Goal: Communication & Community: Connect with others

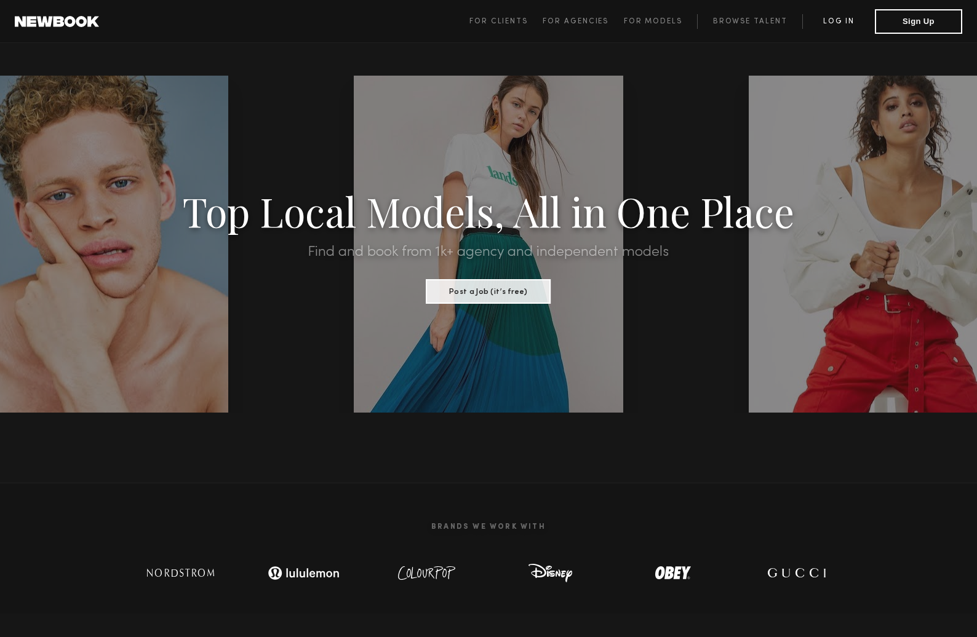
click at [847, 20] on link "Log in" at bounding box center [838, 21] width 73 height 15
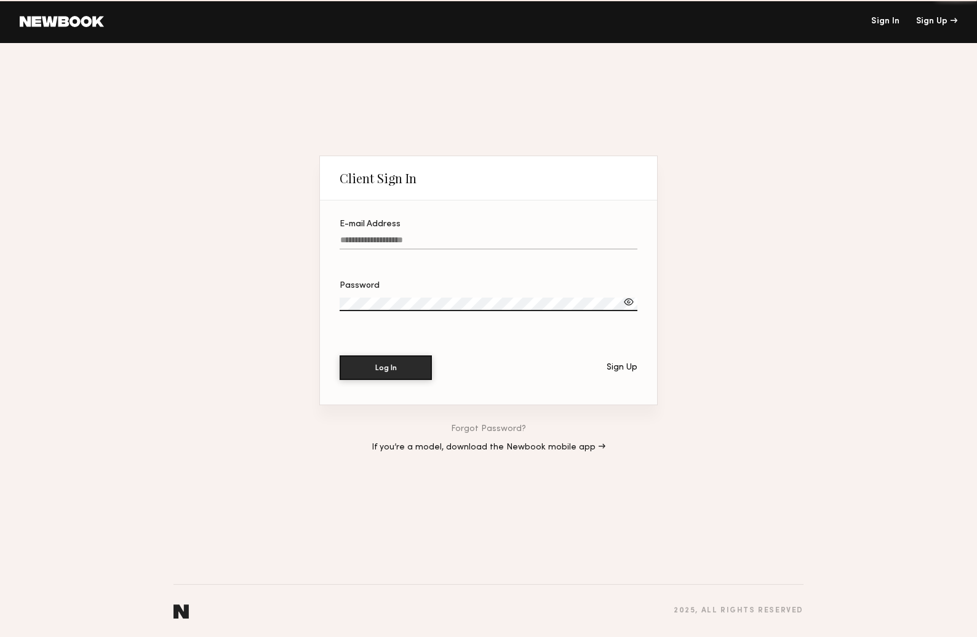
type input "**********"
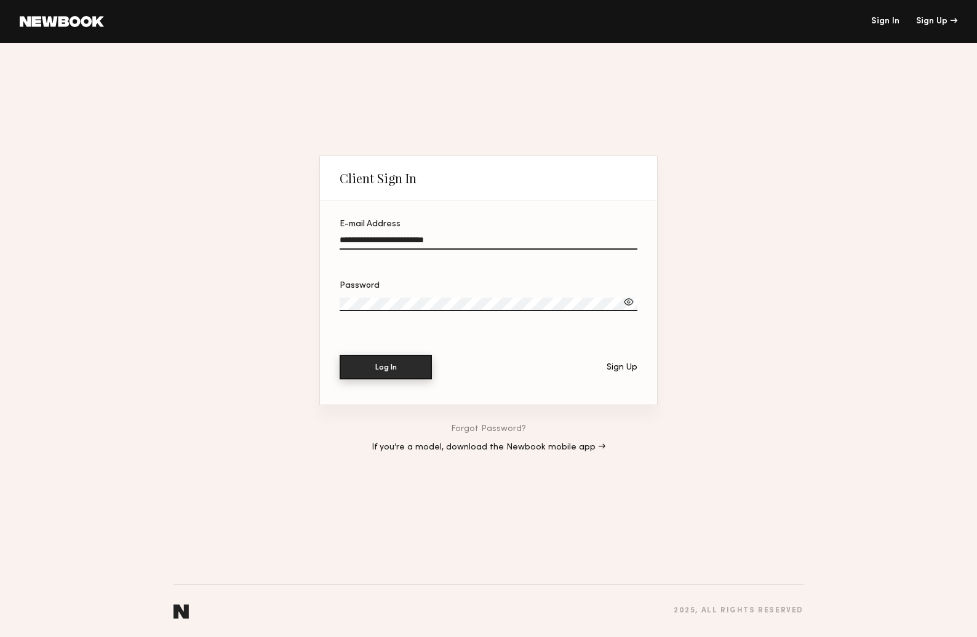
click at [409, 359] on button "Log In" at bounding box center [386, 367] width 92 height 25
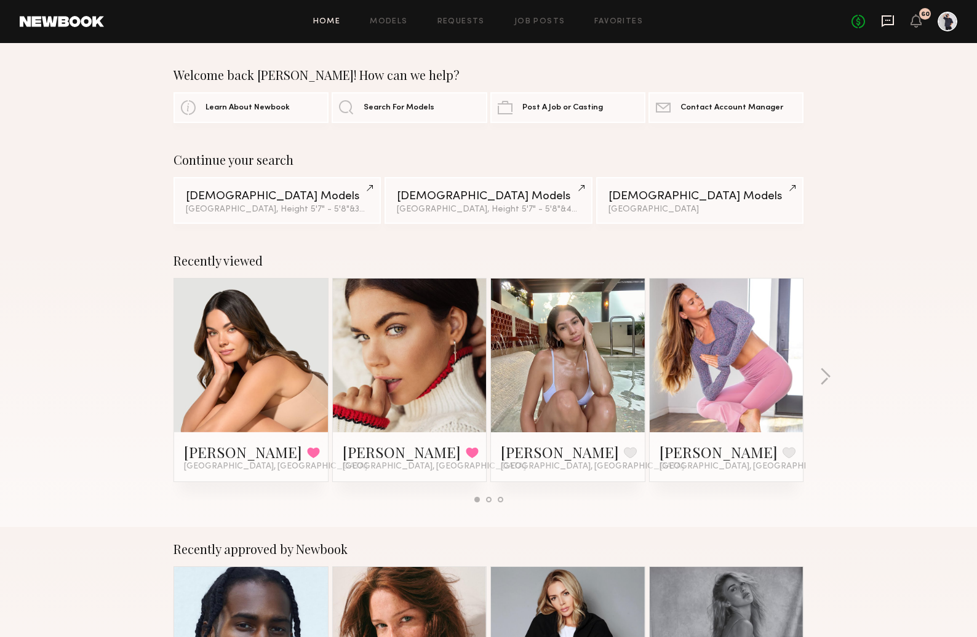
click at [888, 17] on icon at bounding box center [888, 21] width 14 height 14
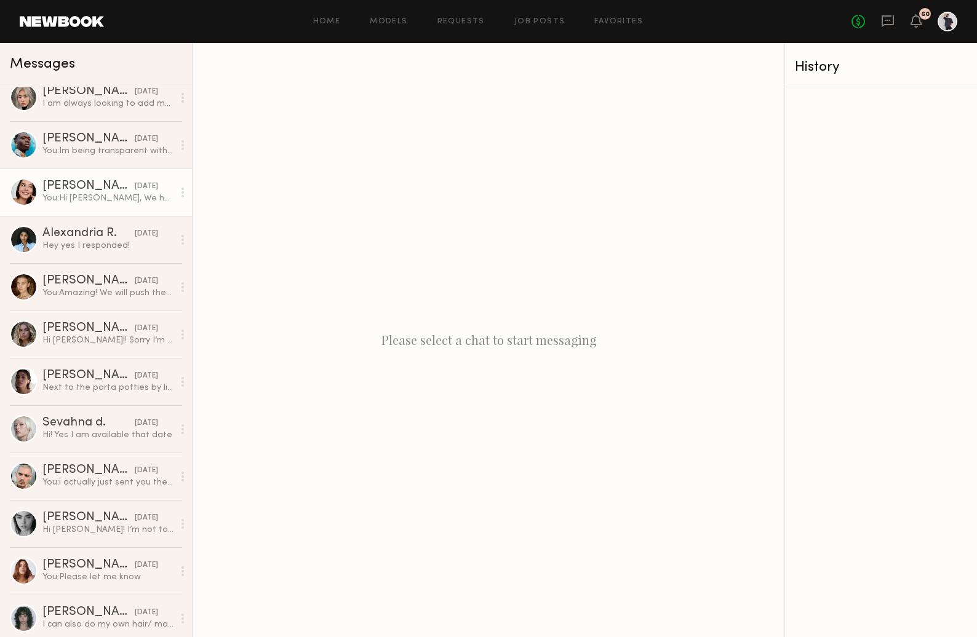
scroll to position [548, 0]
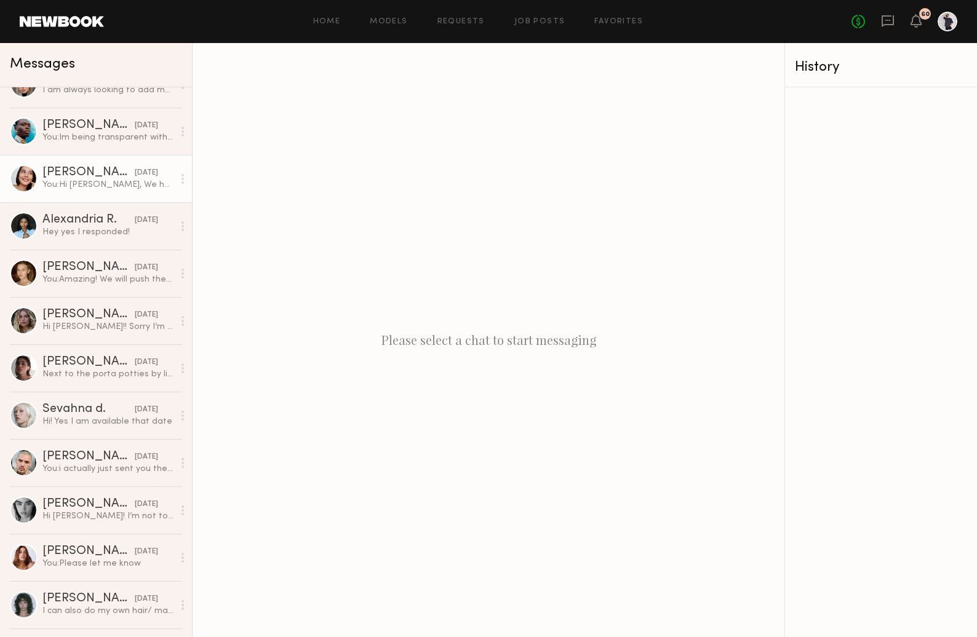
click at [76, 171] on div "Asalia Y." at bounding box center [88, 173] width 92 height 12
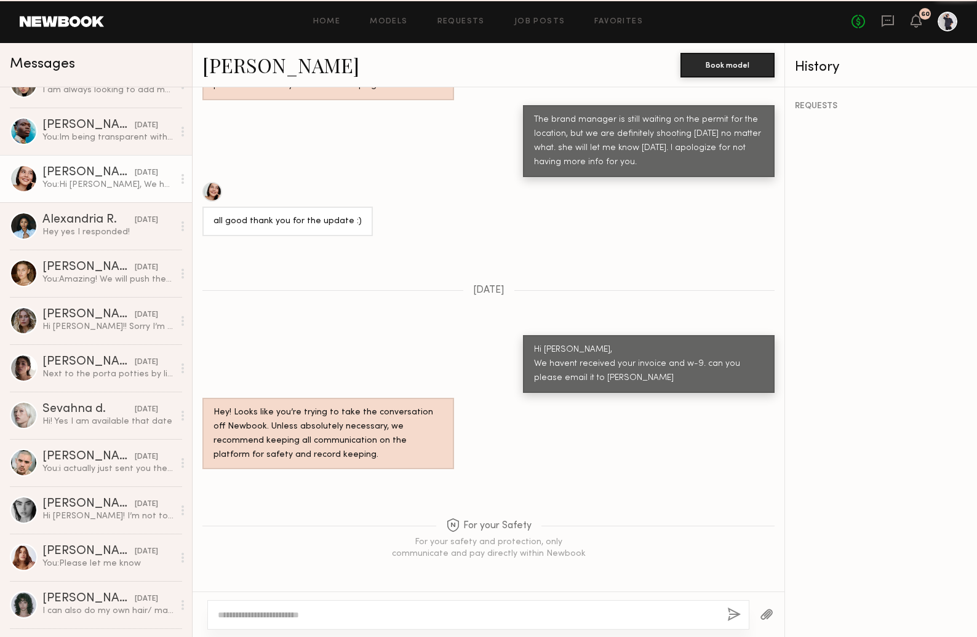
scroll to position [776, 0]
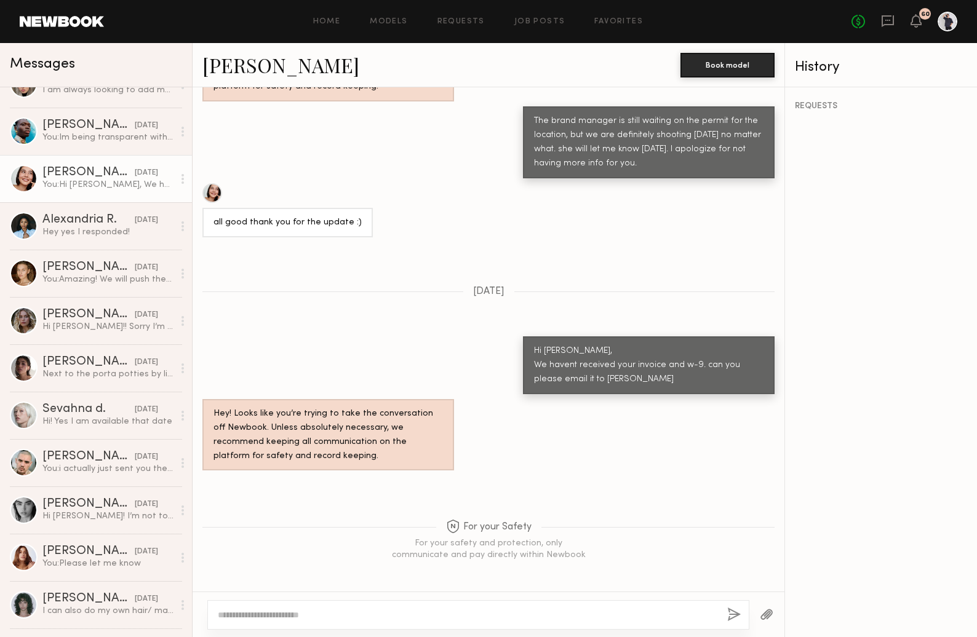
click at [24, 173] on div at bounding box center [24, 179] width 28 height 28
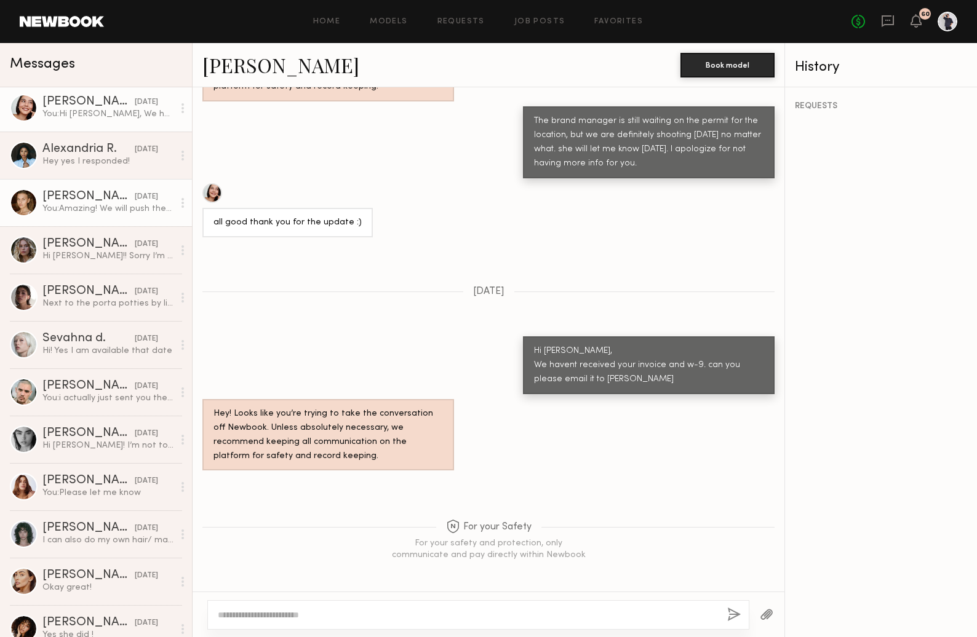
scroll to position [622, 0]
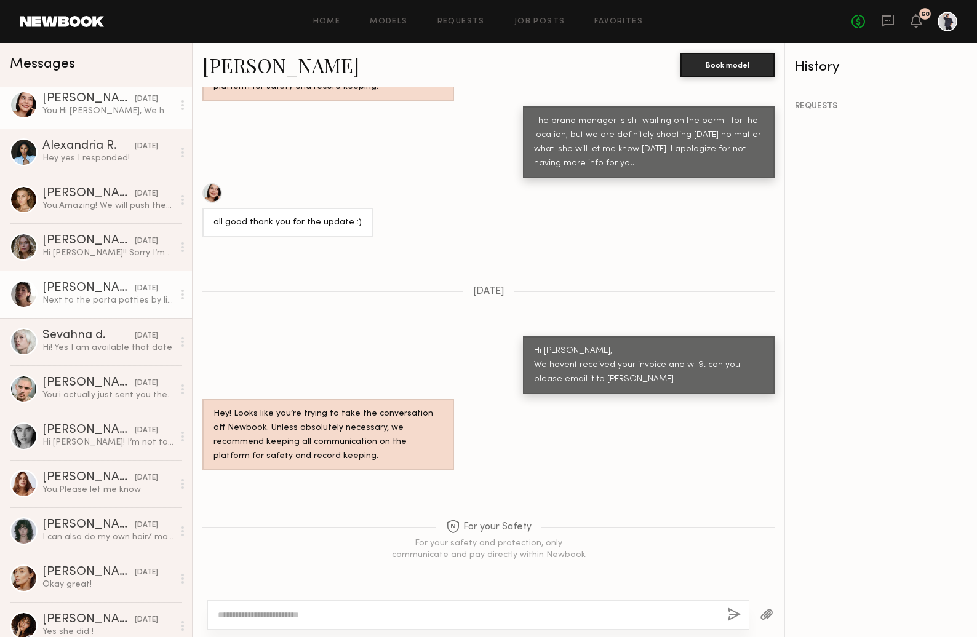
click at [30, 298] on div at bounding box center [24, 295] width 28 height 28
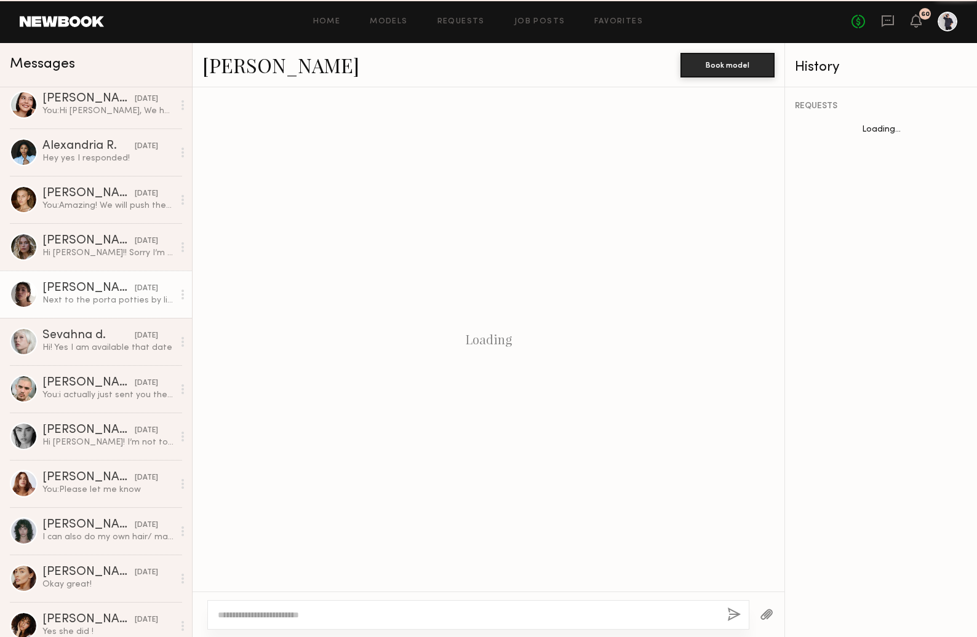
scroll to position [756, 0]
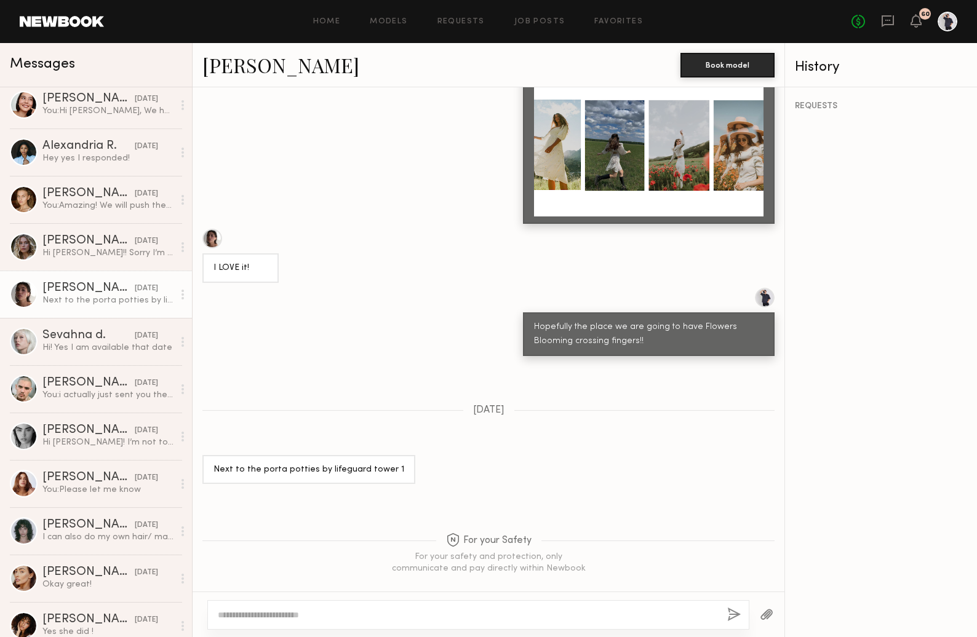
click at [215, 229] on div at bounding box center [212, 239] width 20 height 20
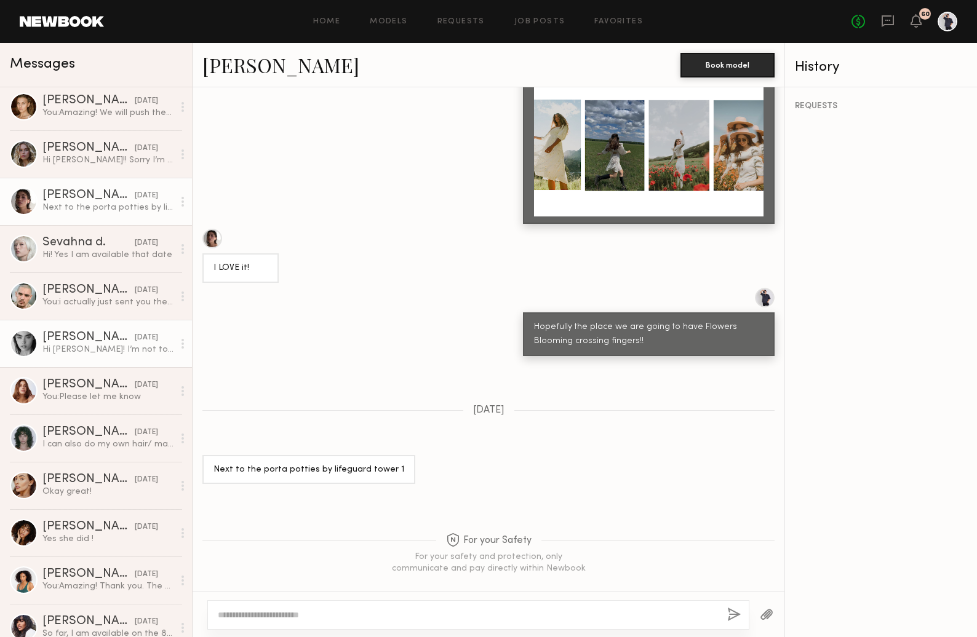
scroll to position [717, 0]
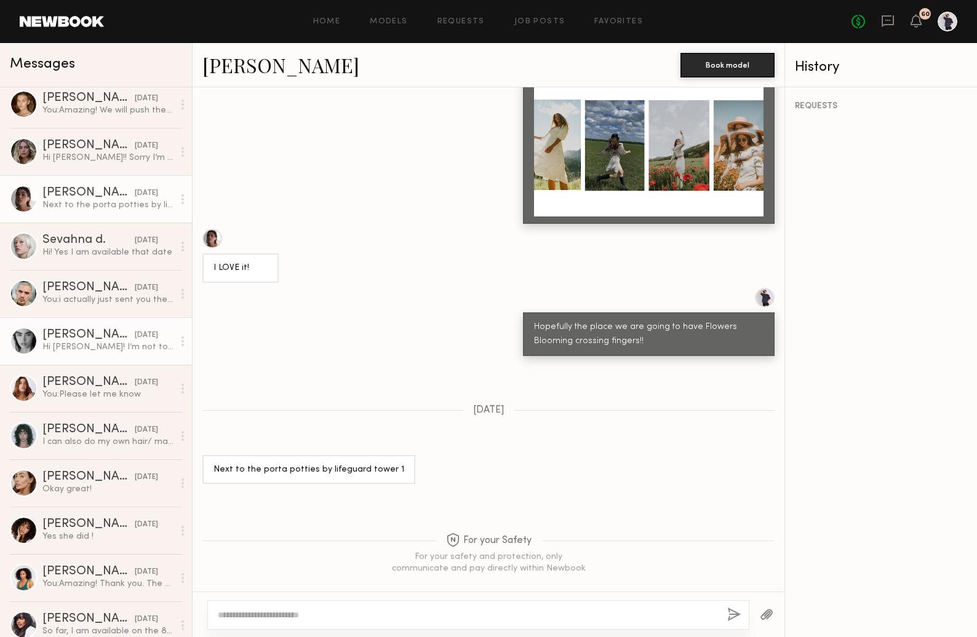
click at [65, 333] on div "Mia O." at bounding box center [88, 335] width 92 height 12
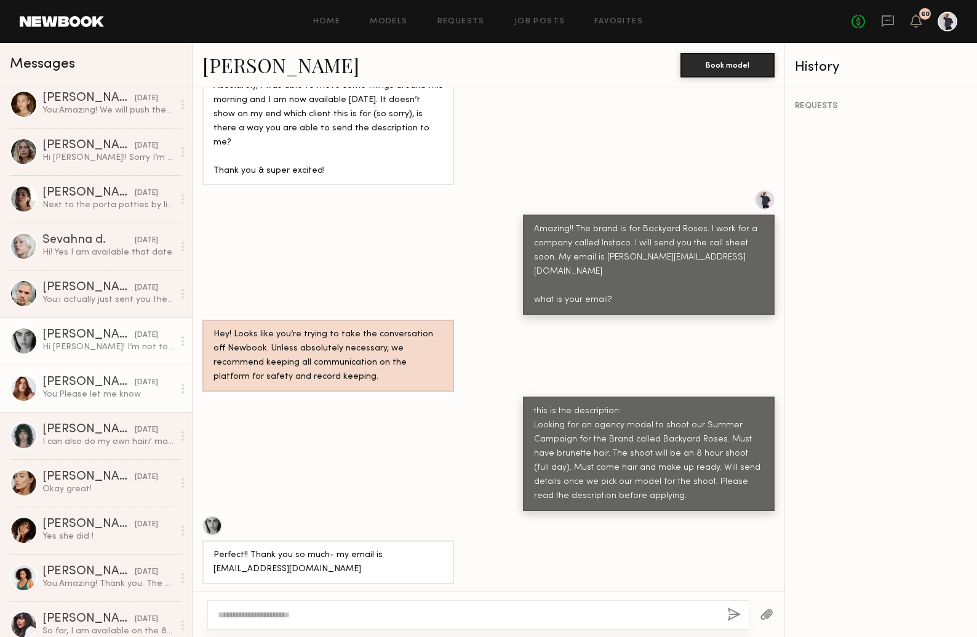
scroll to position [1480, 0]
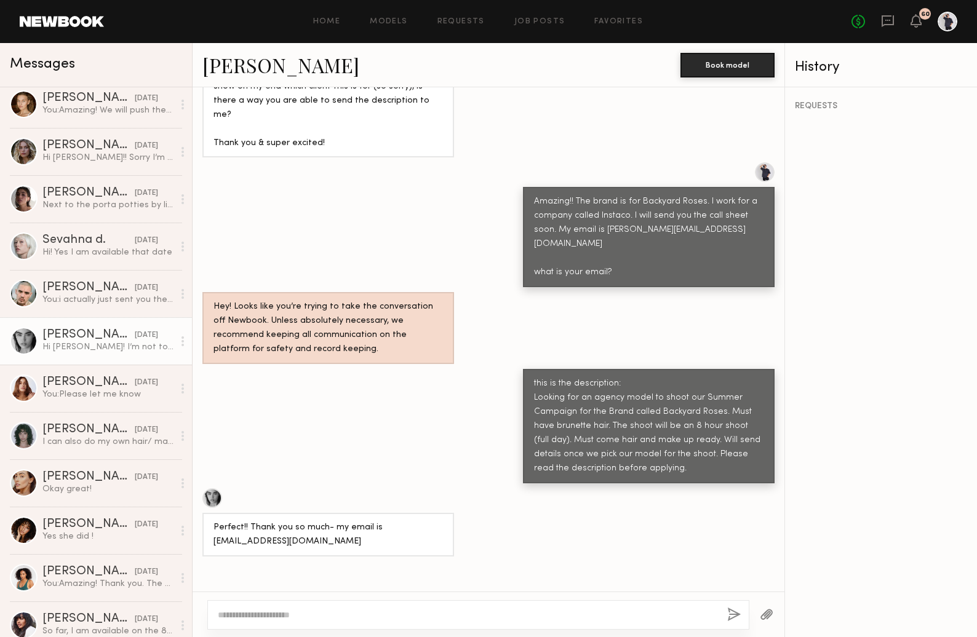
click at [23, 340] on div at bounding box center [24, 341] width 28 height 28
click at [217, 489] on div at bounding box center [212, 499] width 20 height 20
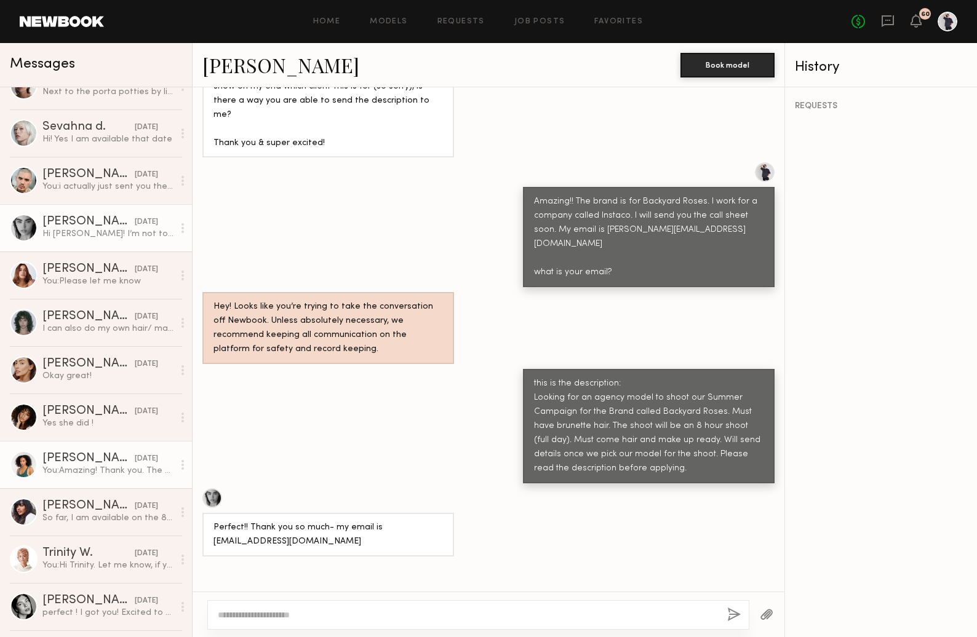
scroll to position [871, 0]
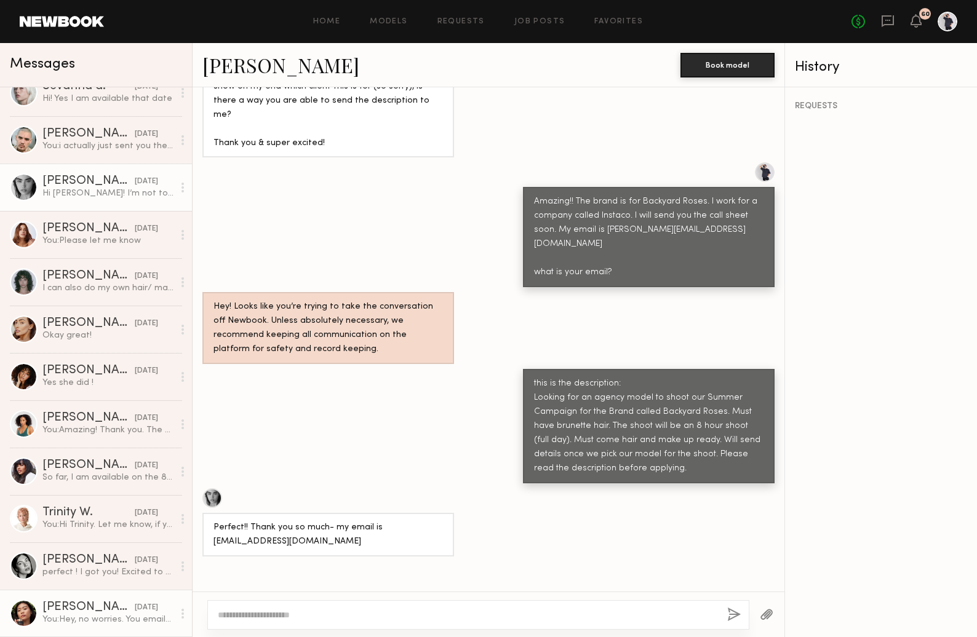
click at [74, 604] on div "Valerie L." at bounding box center [88, 608] width 92 height 12
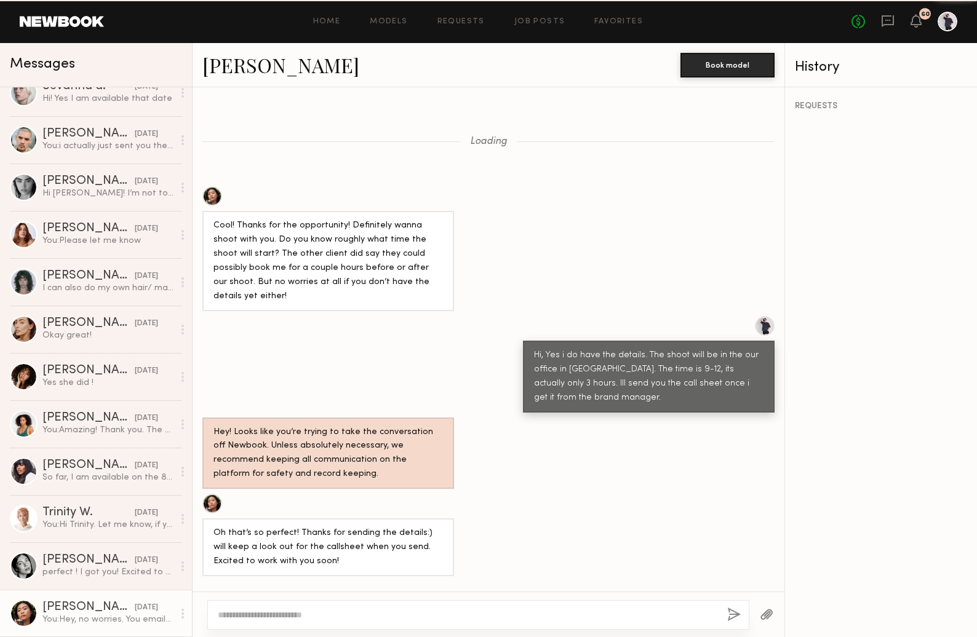
scroll to position [829, 0]
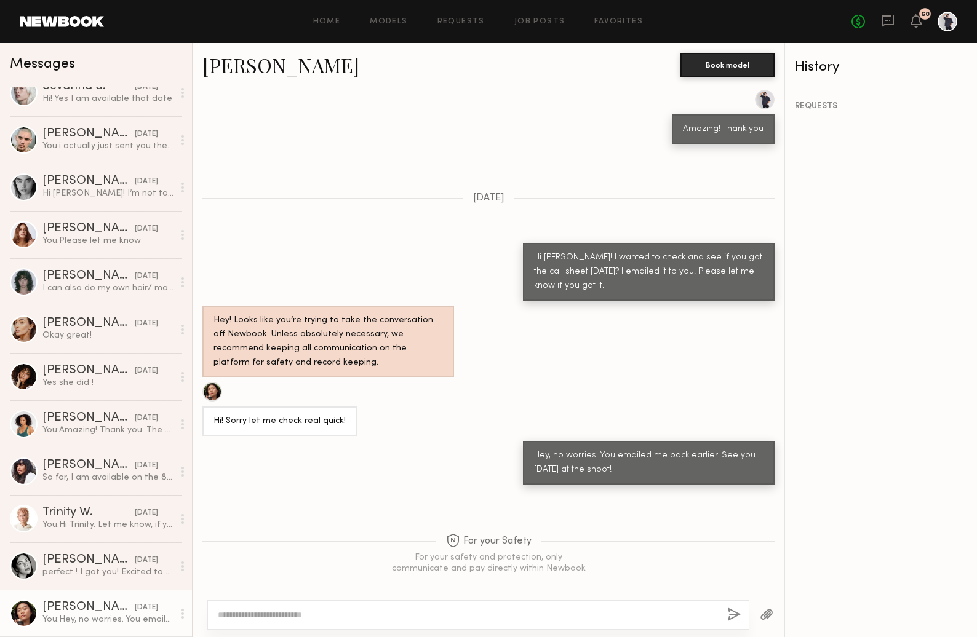
click at [212, 382] on div at bounding box center [212, 392] width 20 height 20
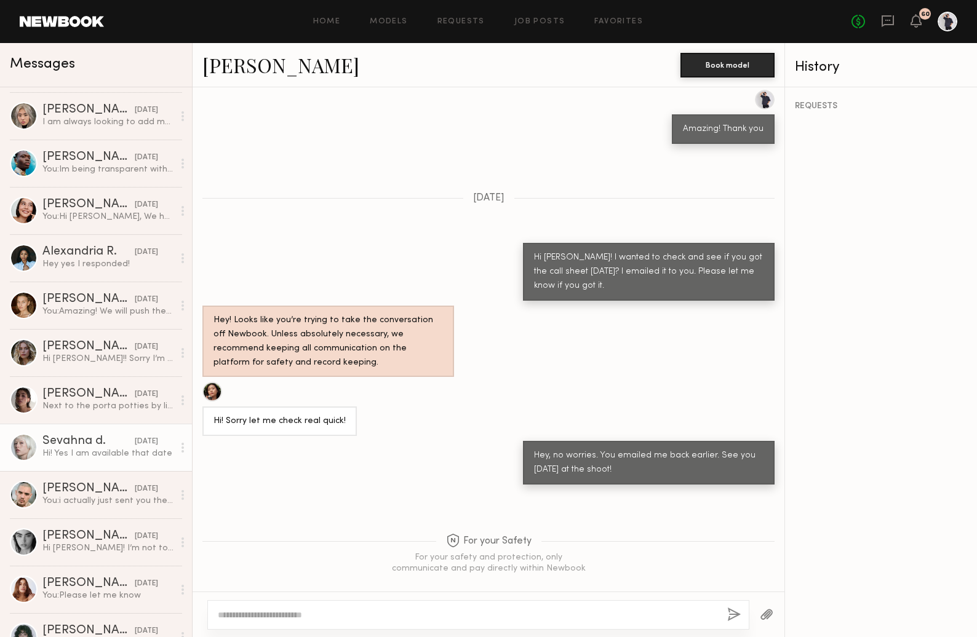
scroll to position [509, 0]
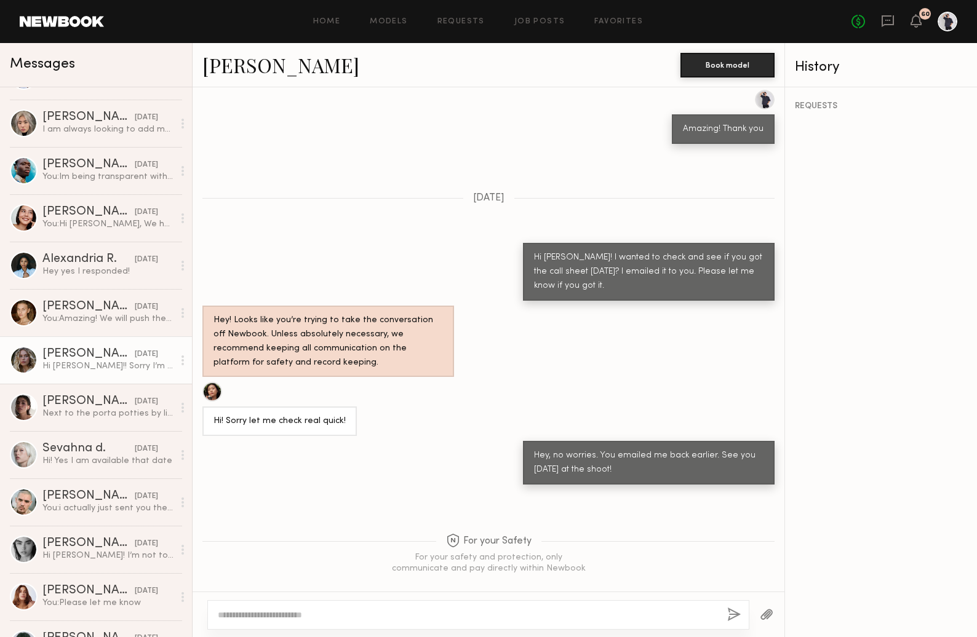
click at [53, 353] on div "Elle C." at bounding box center [88, 354] width 92 height 12
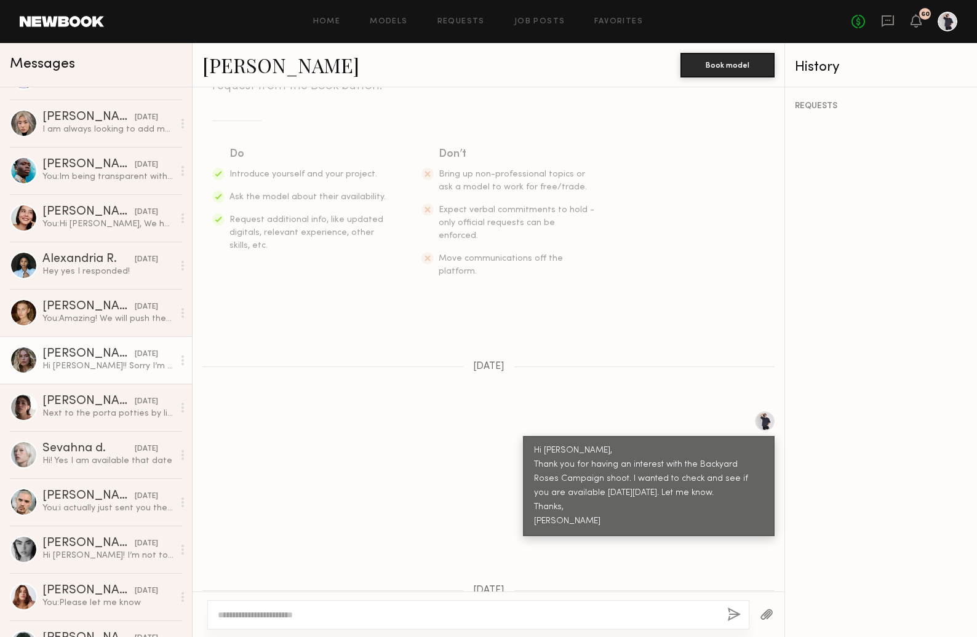
scroll to position [295, 0]
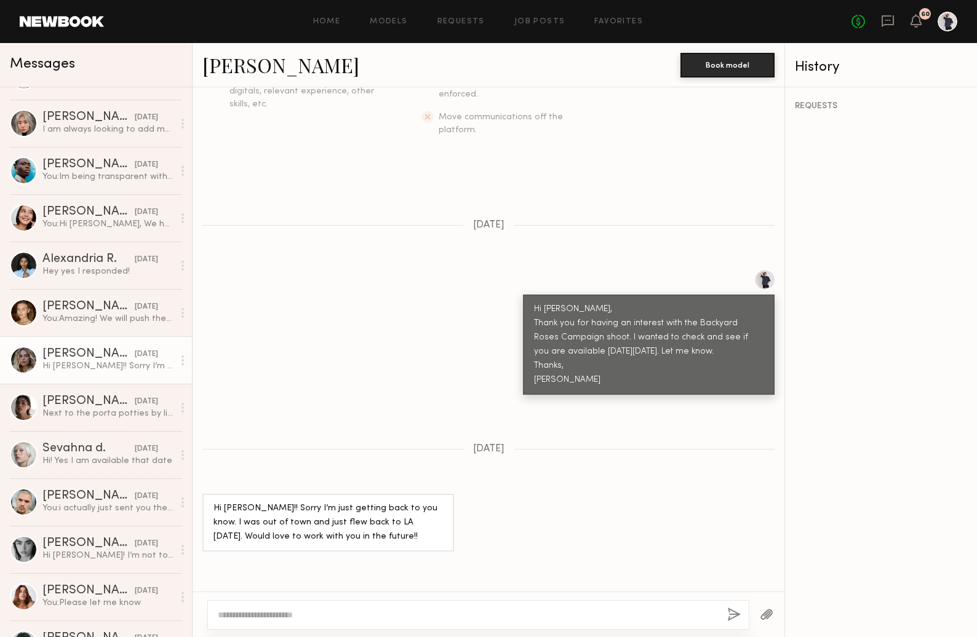
click at [281, 502] on div "Hi Justin!! Sorry I’m just getting back to you know. I was out of town and just…" at bounding box center [327, 523] width 229 height 42
click at [17, 357] on div at bounding box center [24, 360] width 28 height 28
click at [46, 355] on div "Elle C." at bounding box center [88, 354] width 92 height 12
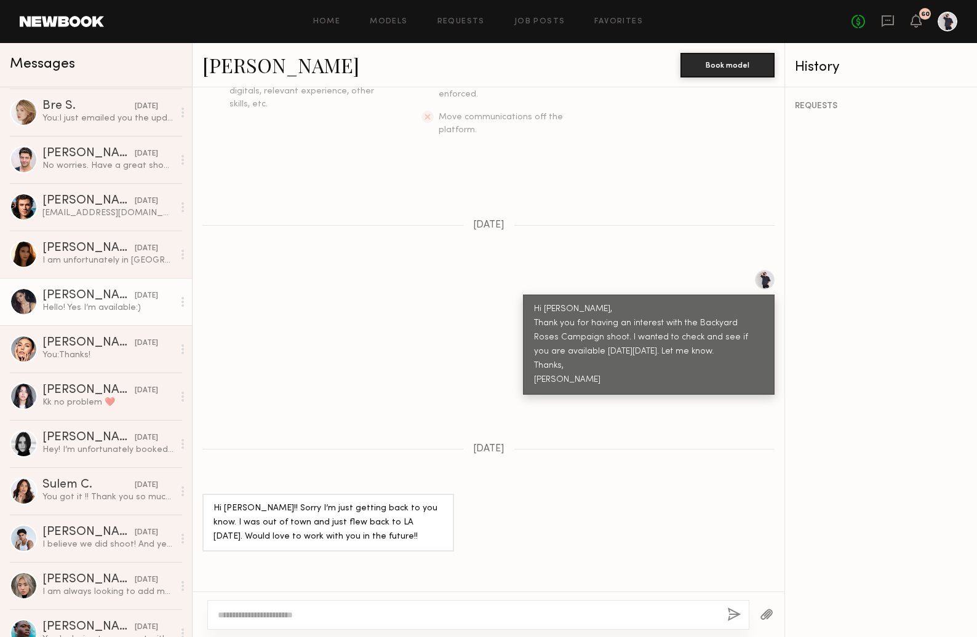
scroll to position [0, 0]
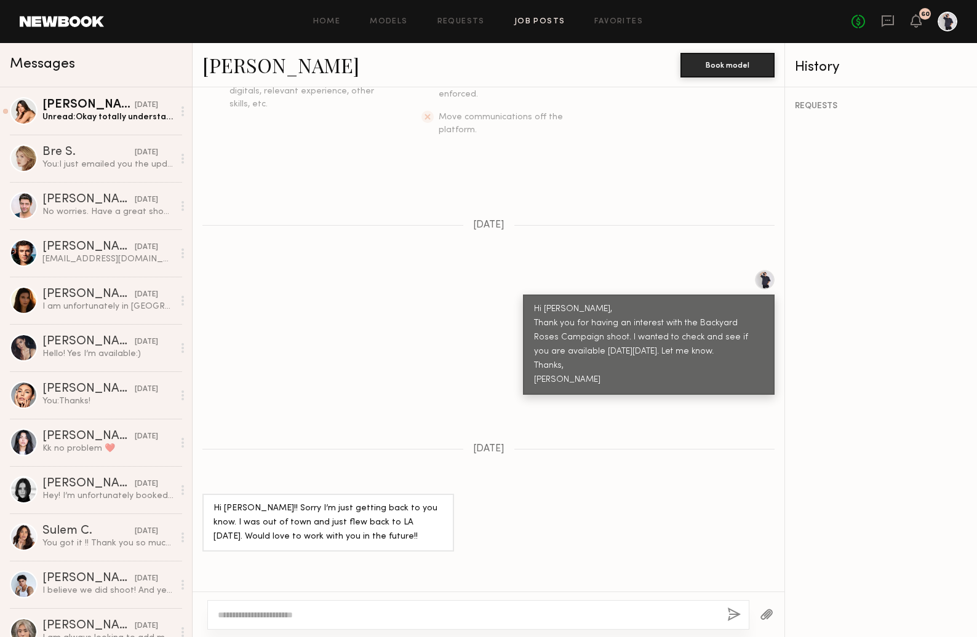
click at [549, 19] on link "Job Posts" at bounding box center [539, 22] width 51 height 8
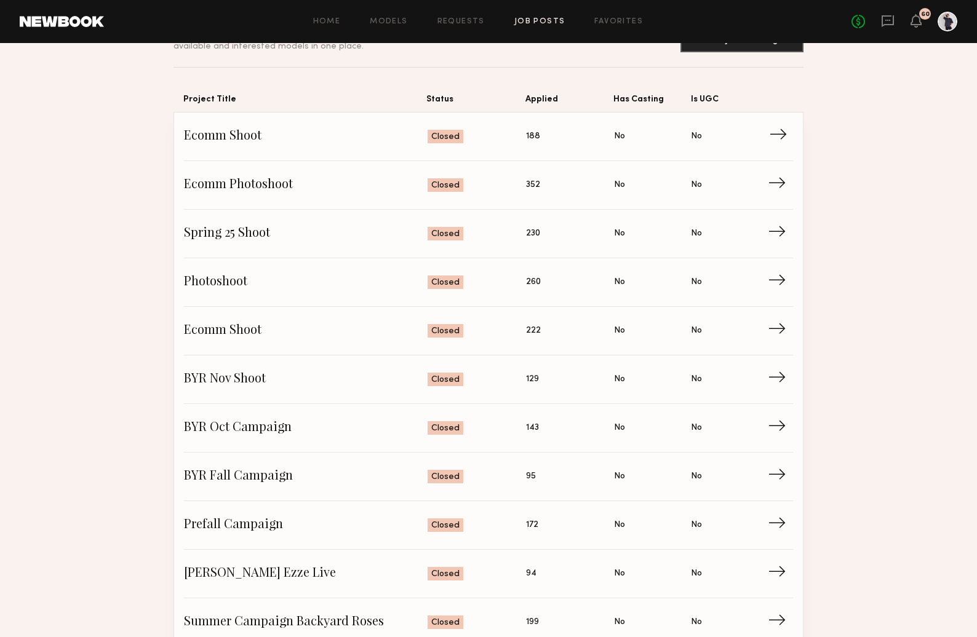
scroll to position [76, 0]
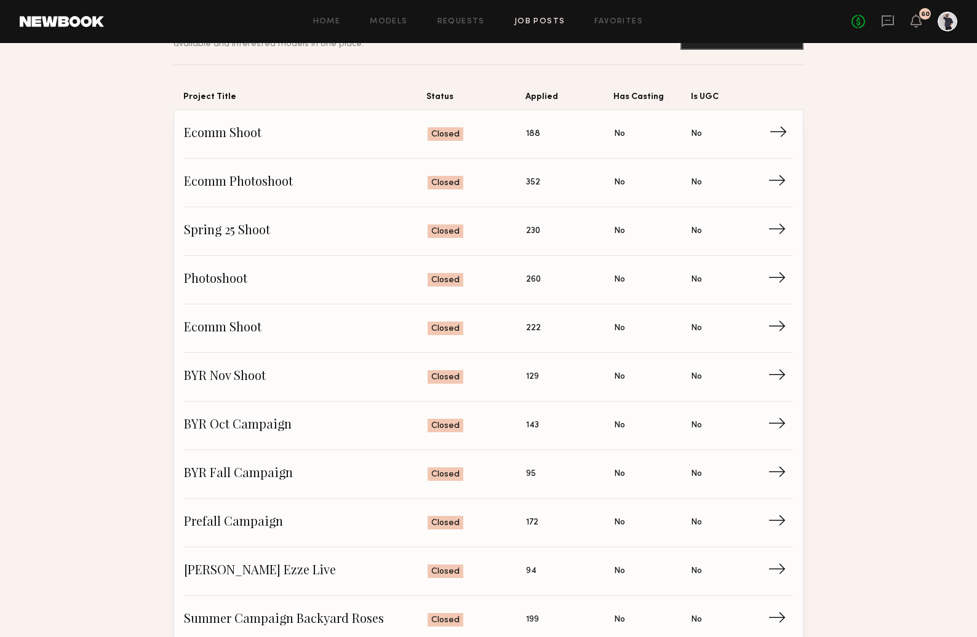
click at [782, 132] on span "→" at bounding box center [781, 134] width 25 height 18
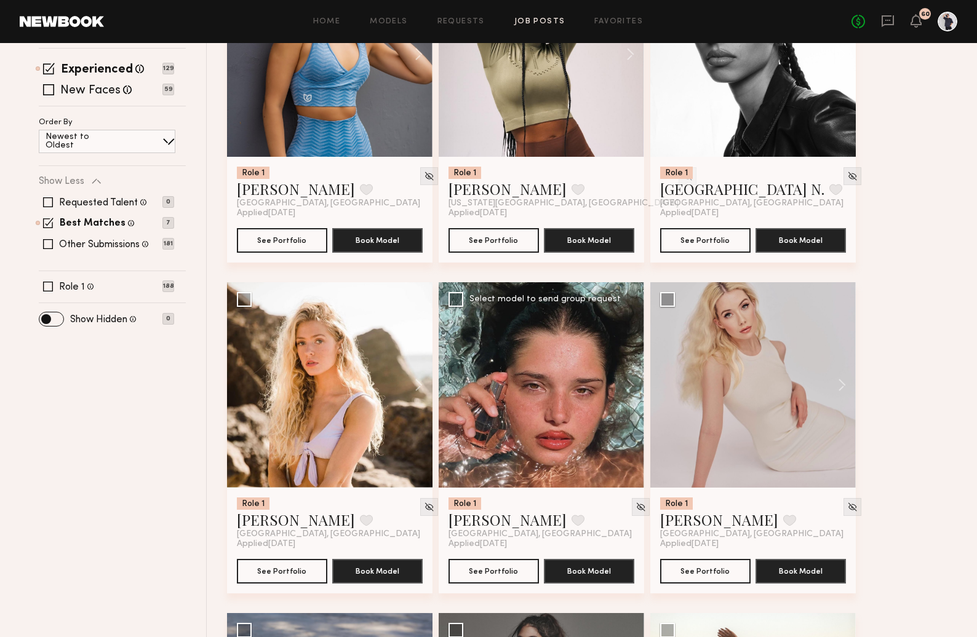
scroll to position [167, 0]
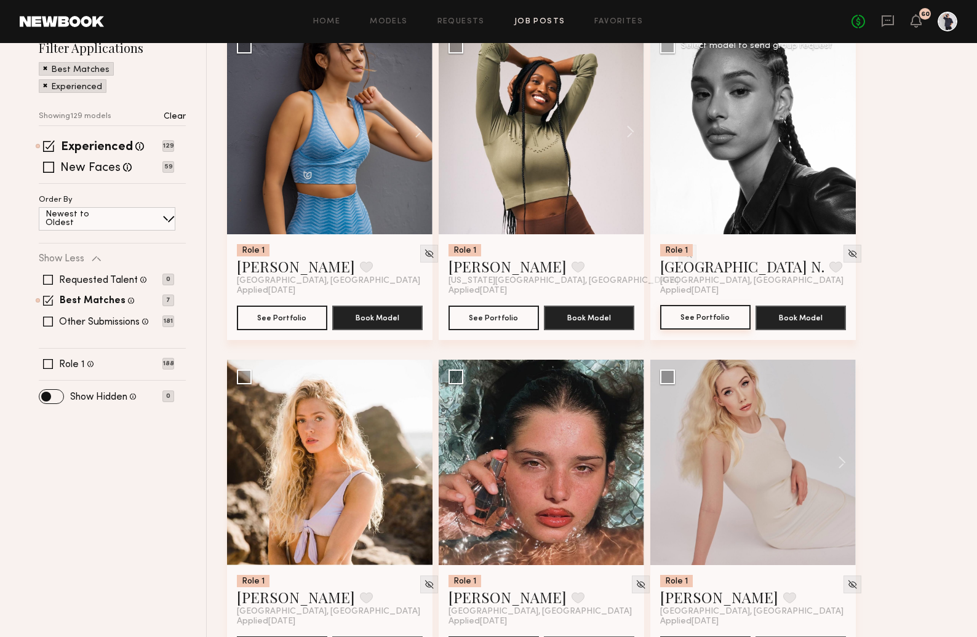
click at [698, 316] on button "See Portfolio" at bounding box center [705, 317] width 90 height 25
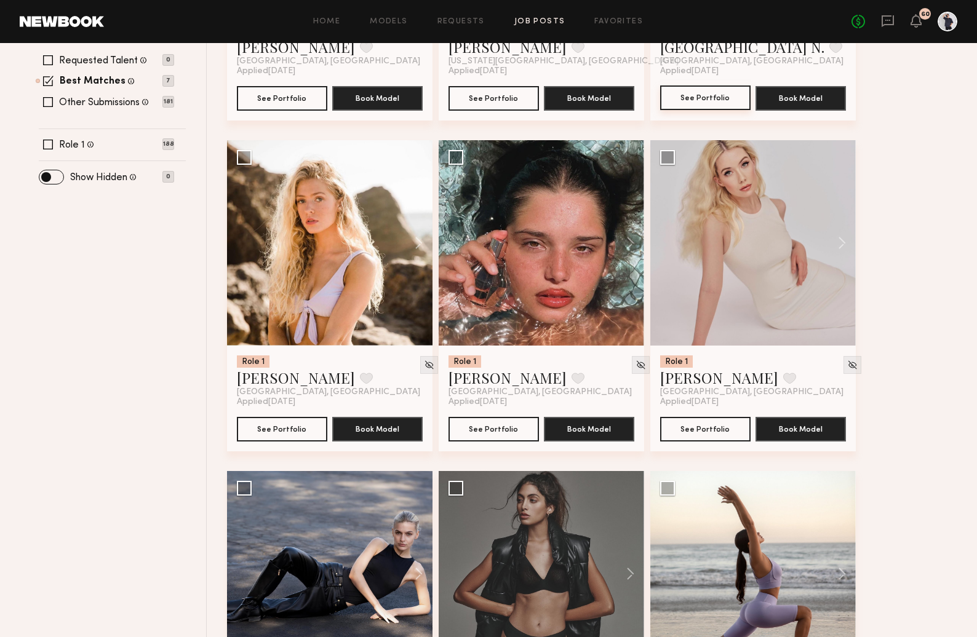
scroll to position [0, 0]
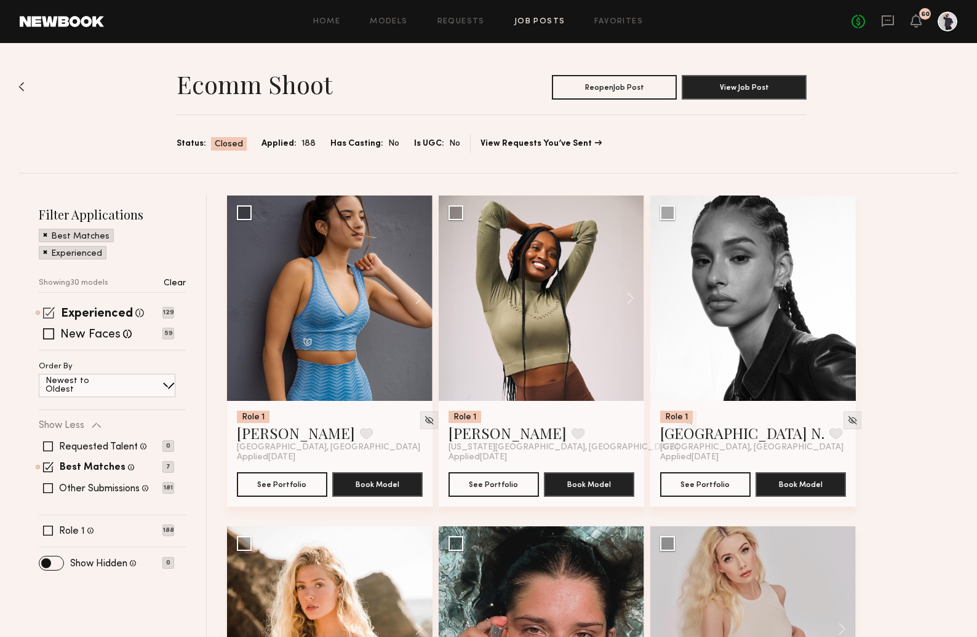
click at [49, 312] on span at bounding box center [49, 313] width 12 height 12
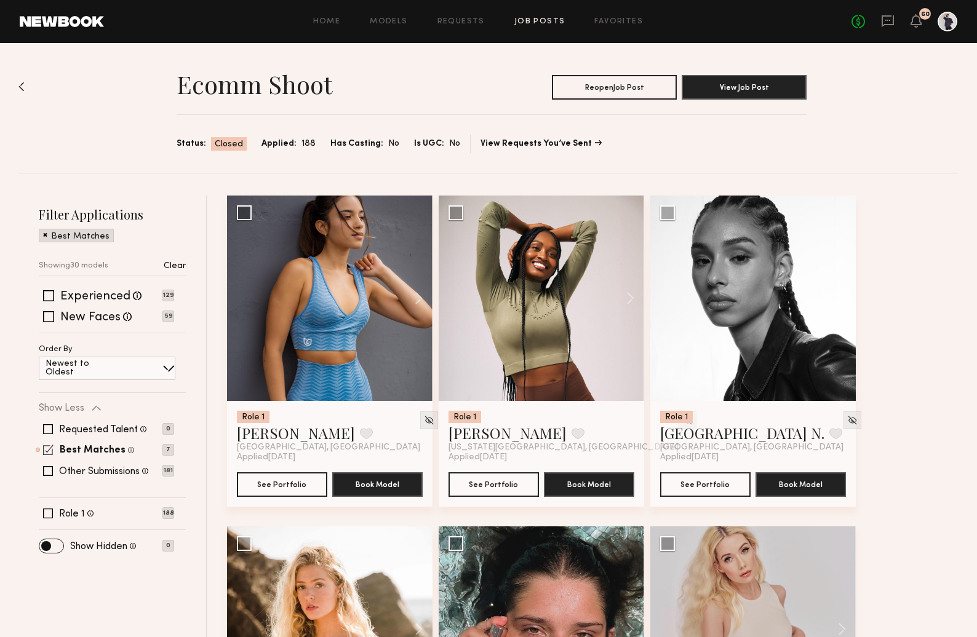
click at [52, 446] on span at bounding box center [48, 450] width 10 height 10
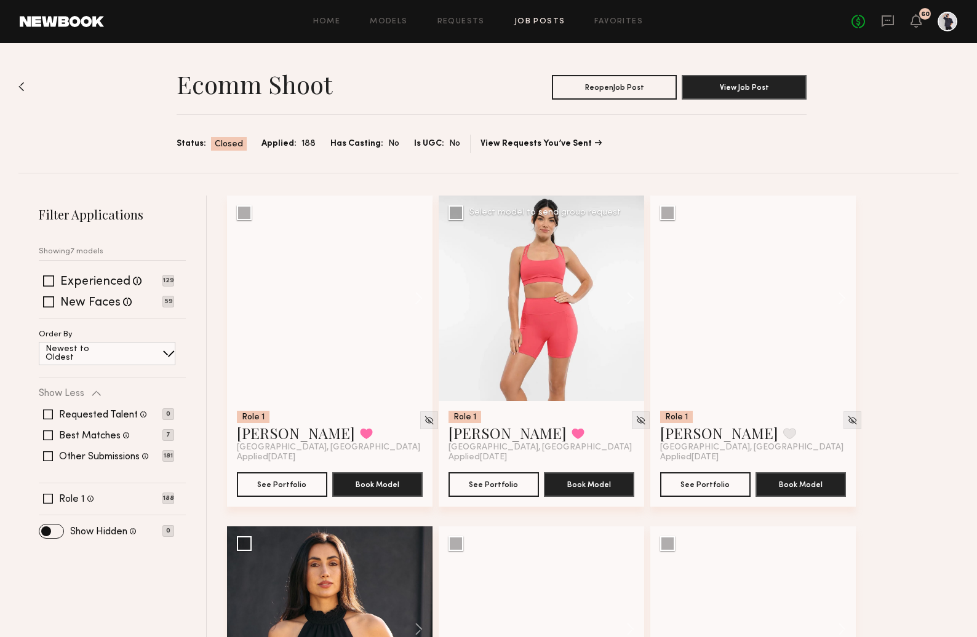
scroll to position [71, 0]
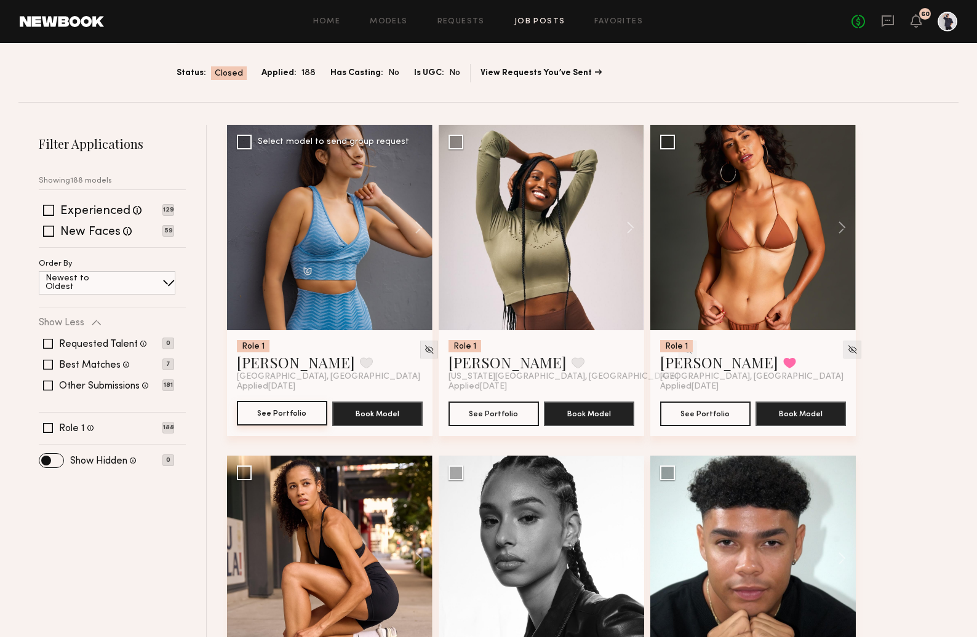
click at [316, 412] on button "See Portfolio" at bounding box center [282, 413] width 90 height 25
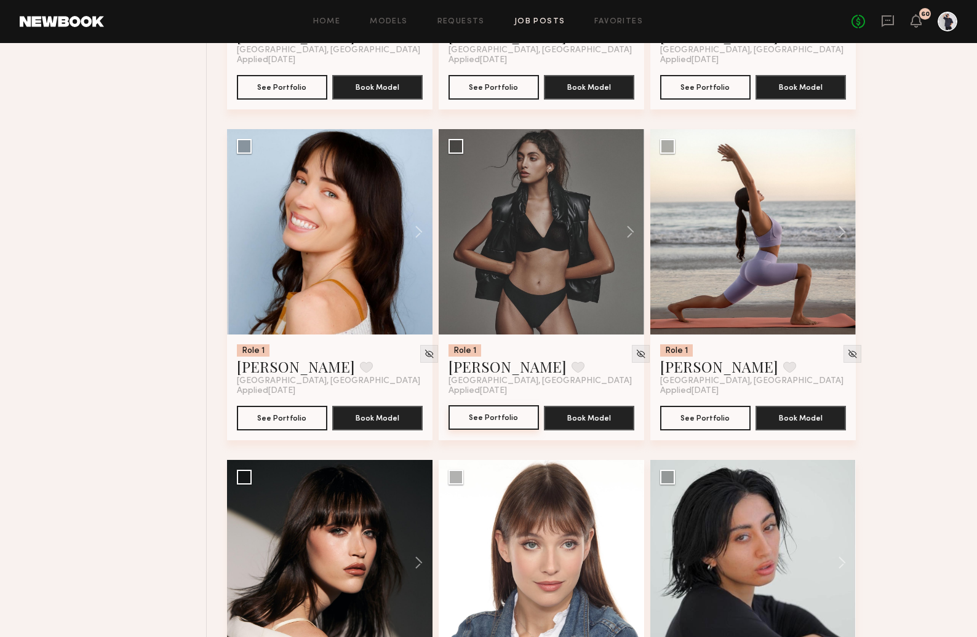
scroll to position [1312, 0]
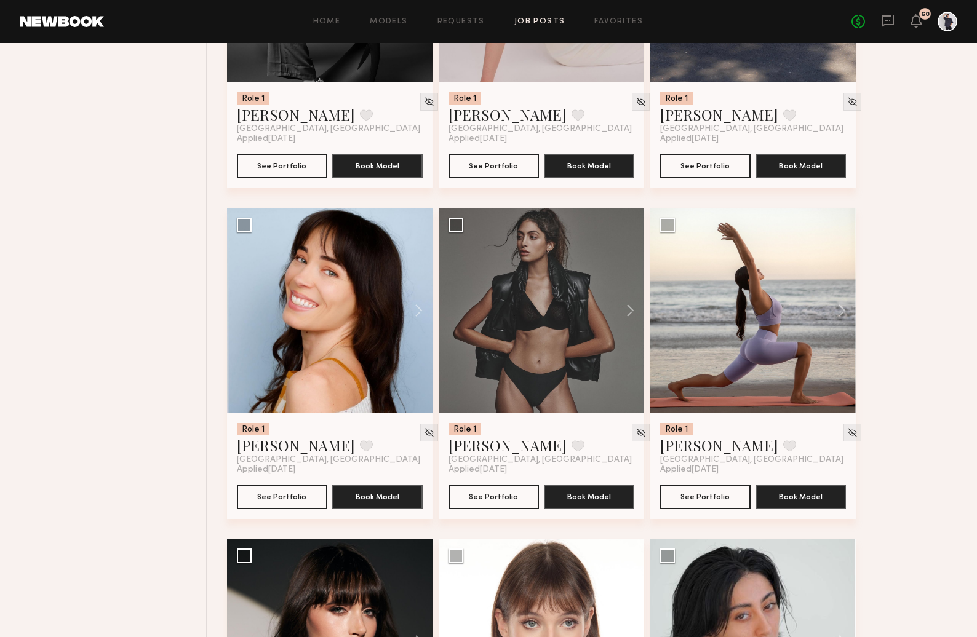
click at [553, 20] on link "Job Posts" at bounding box center [539, 22] width 51 height 8
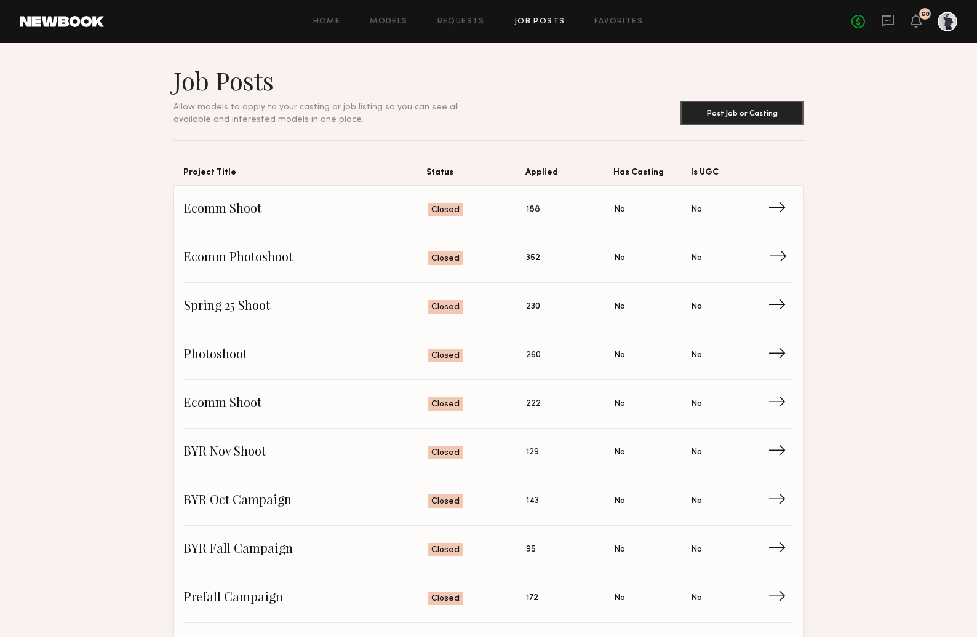
click at [780, 258] on span "→" at bounding box center [781, 258] width 25 height 18
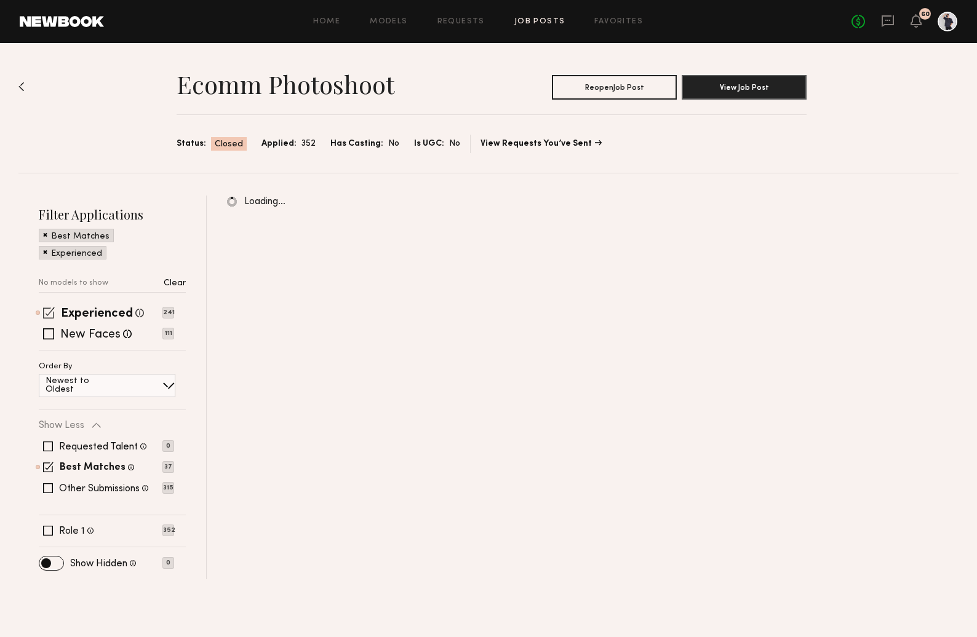
click at [60, 317] on div "Experienced Talent we've deemed to have ample paid, professional modeling exper…" at bounding box center [106, 313] width 135 height 10
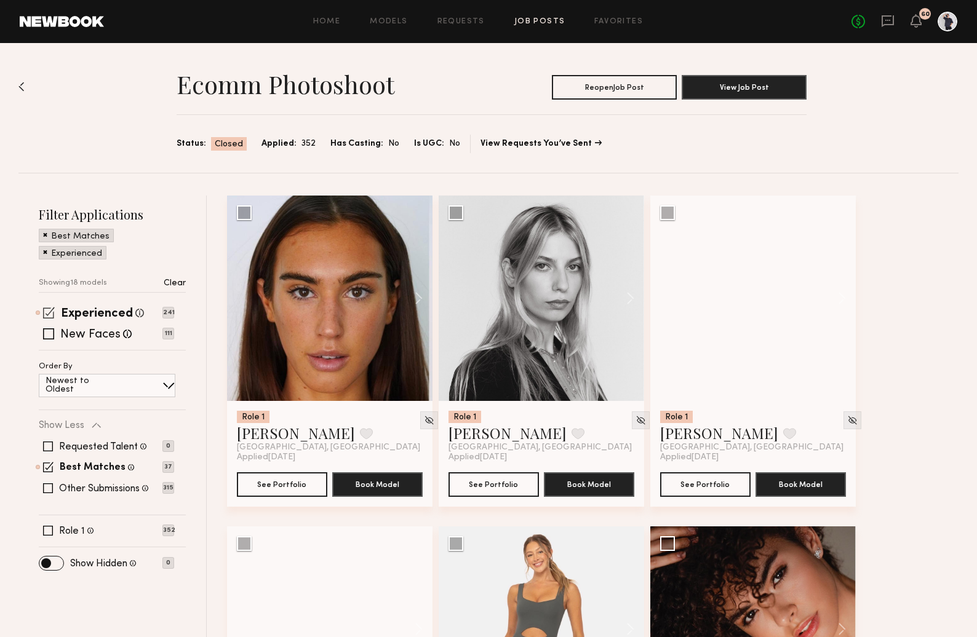
click at [49, 313] on span at bounding box center [49, 313] width 12 height 12
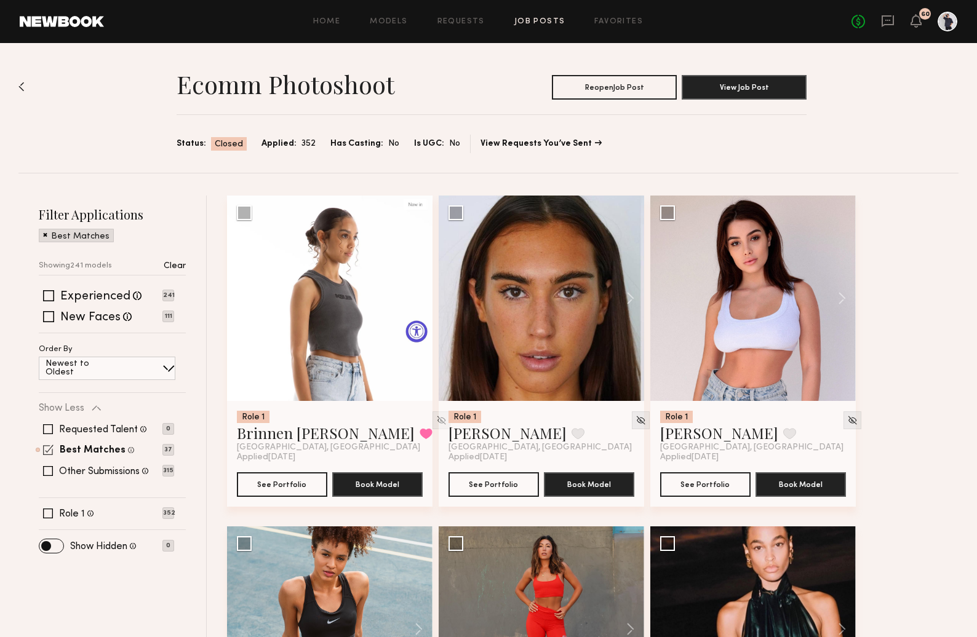
click at [48, 449] on span at bounding box center [48, 450] width 10 height 10
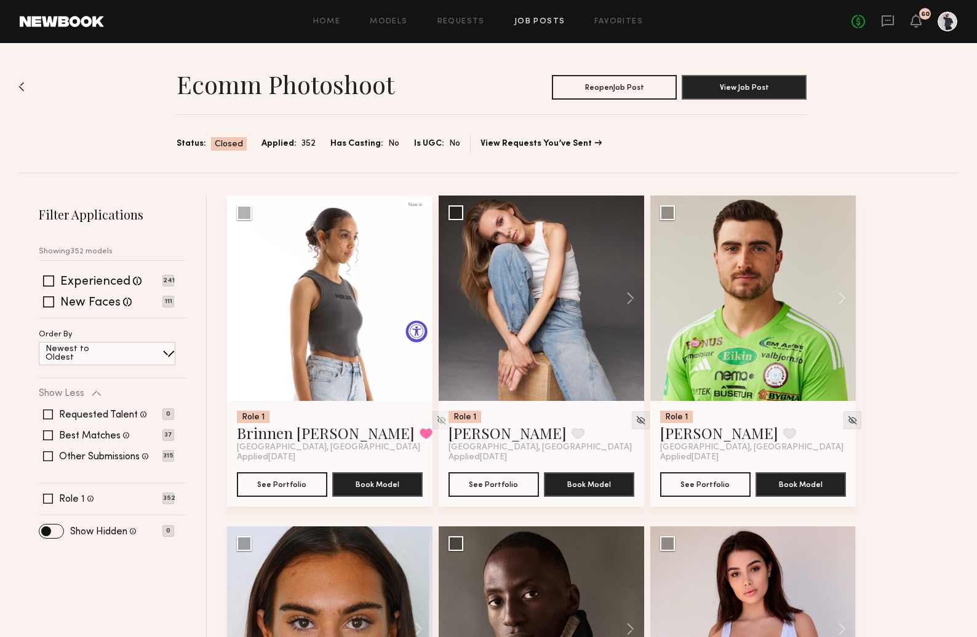
click at [553, 20] on link "Job Posts" at bounding box center [539, 22] width 51 height 8
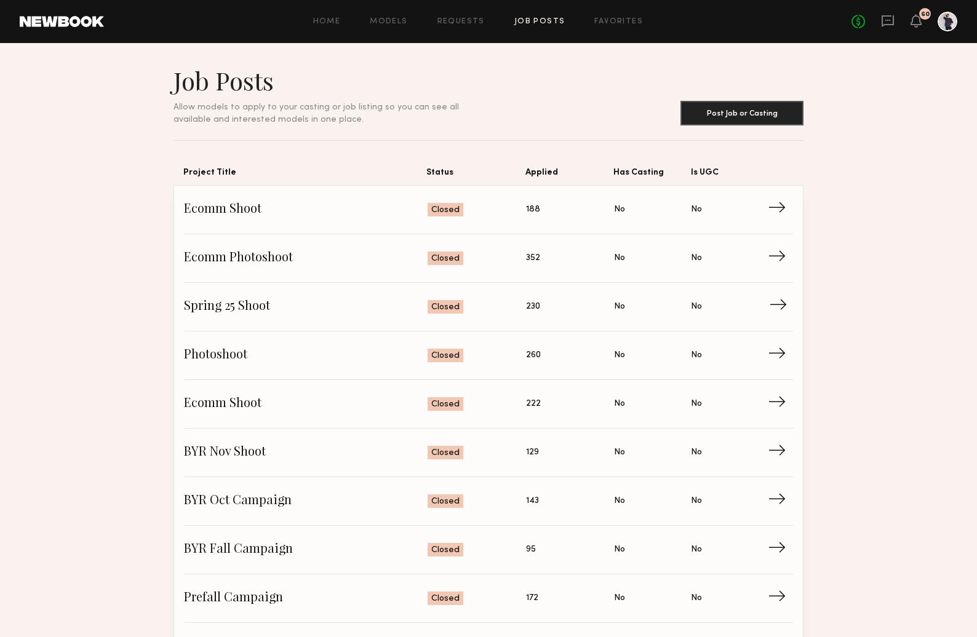
click at [781, 302] on span "→" at bounding box center [781, 307] width 25 height 18
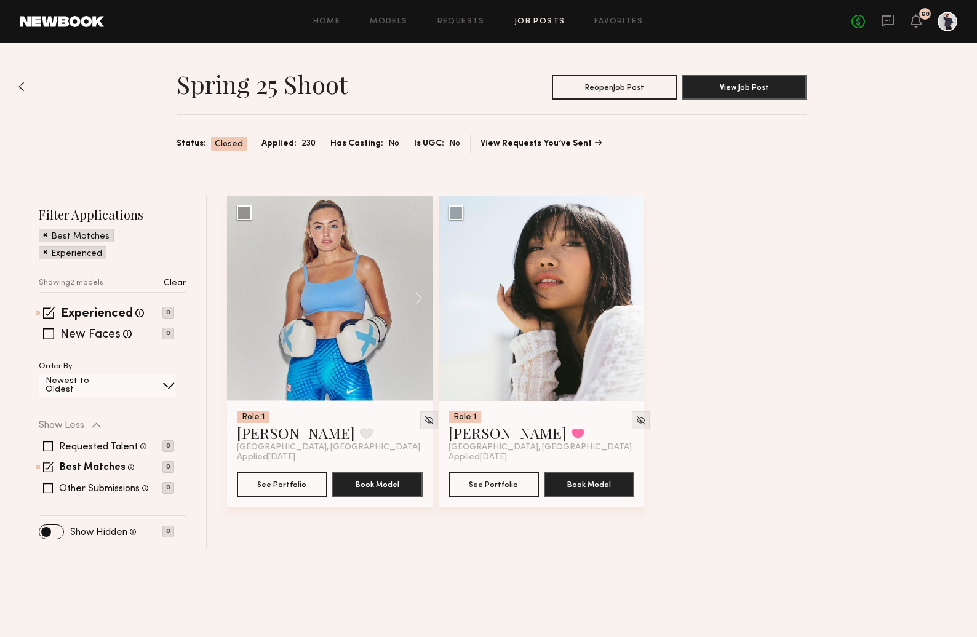
click at [46, 251] on span at bounding box center [45, 251] width 4 height 11
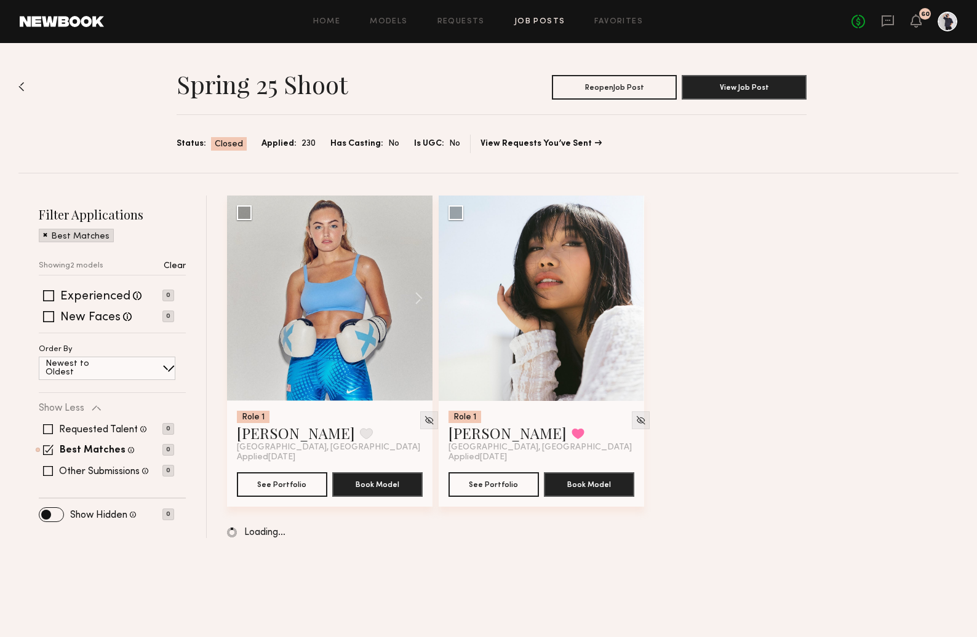
click at [42, 234] on div "Best Matches" at bounding box center [76, 236] width 75 height 14
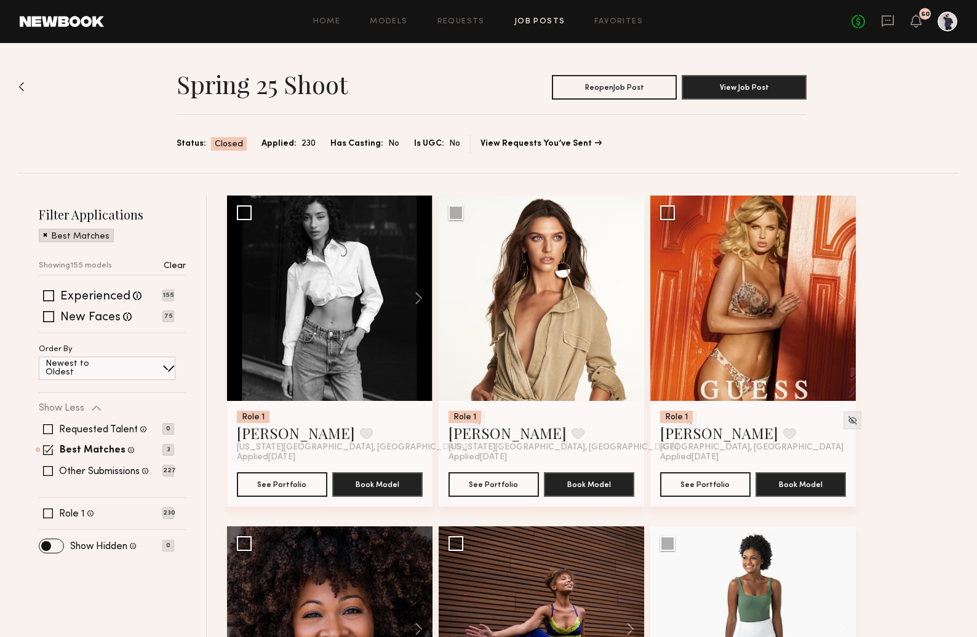
click at [46, 236] on span at bounding box center [45, 234] width 4 height 11
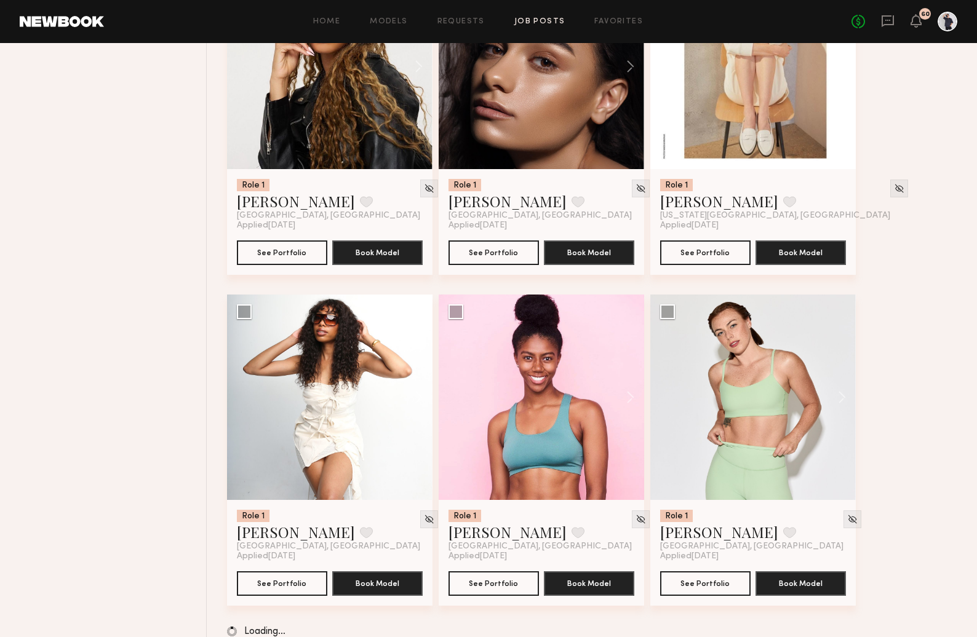
scroll to position [16138, 0]
click at [543, 23] on link "Job Posts" at bounding box center [539, 22] width 51 height 8
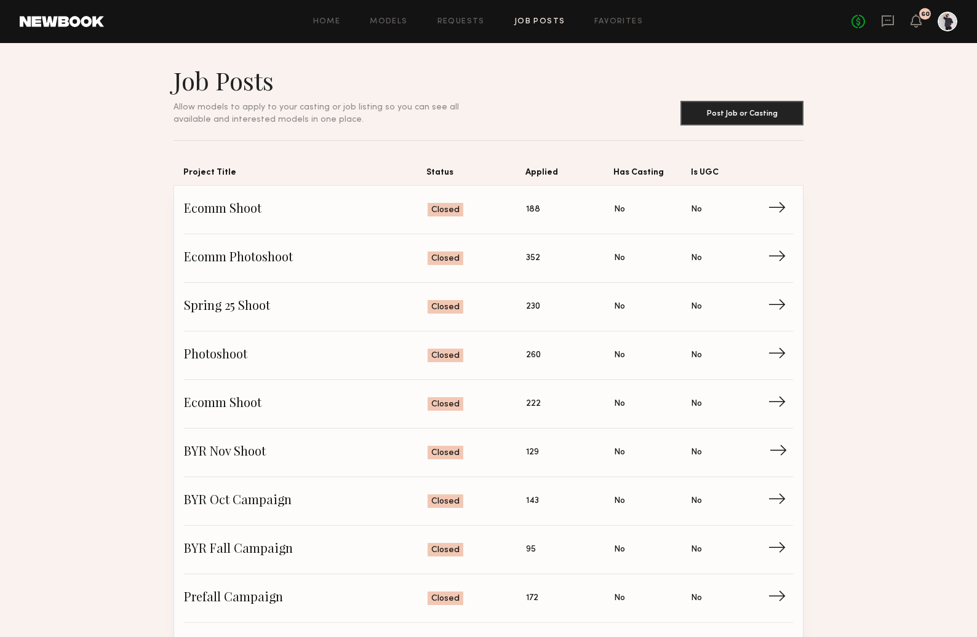
click at [775, 450] on span "→" at bounding box center [781, 453] width 25 height 18
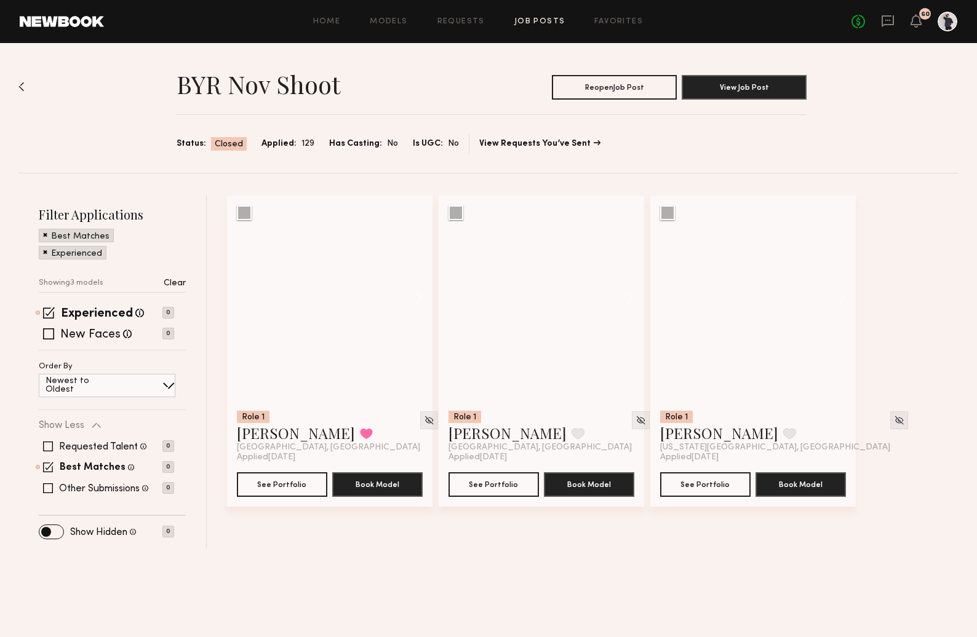
drag, startPoint x: 46, startPoint y: 252, endPoint x: 44, endPoint y: 237, distance: 14.3
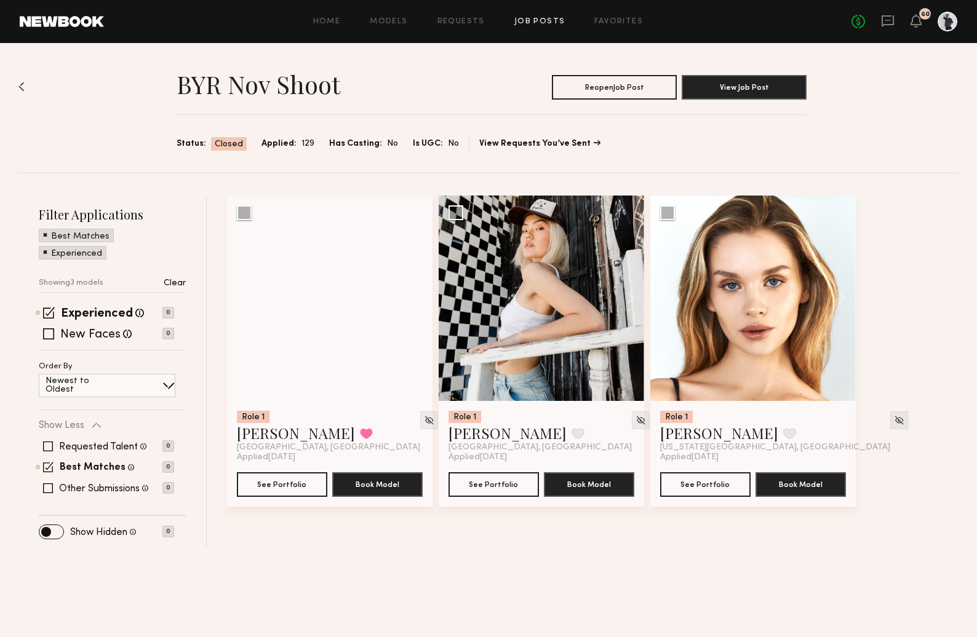
click at [45, 252] on span at bounding box center [45, 251] width 4 height 11
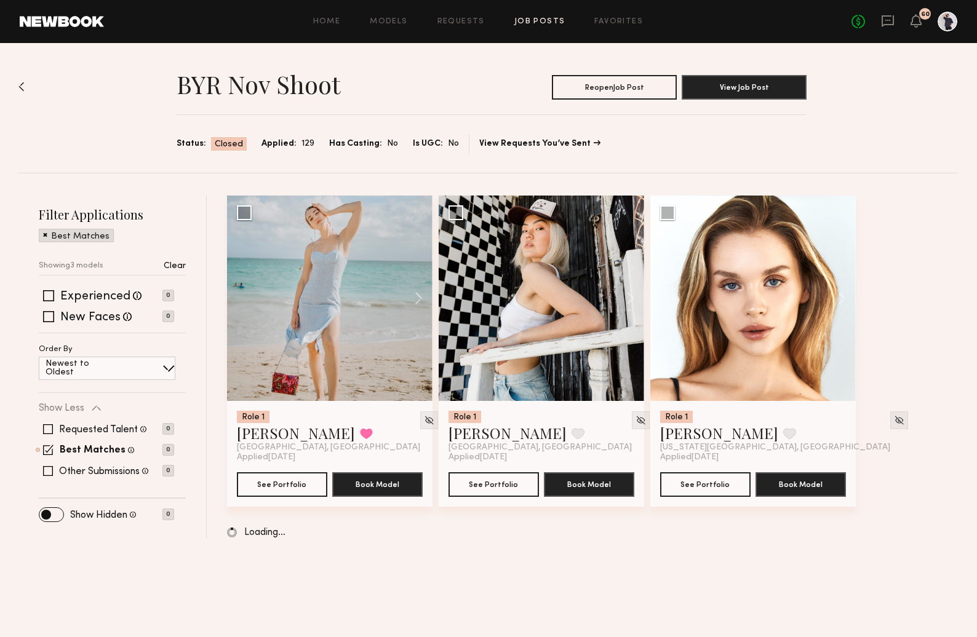
click at [44, 232] on span at bounding box center [45, 234] width 4 height 11
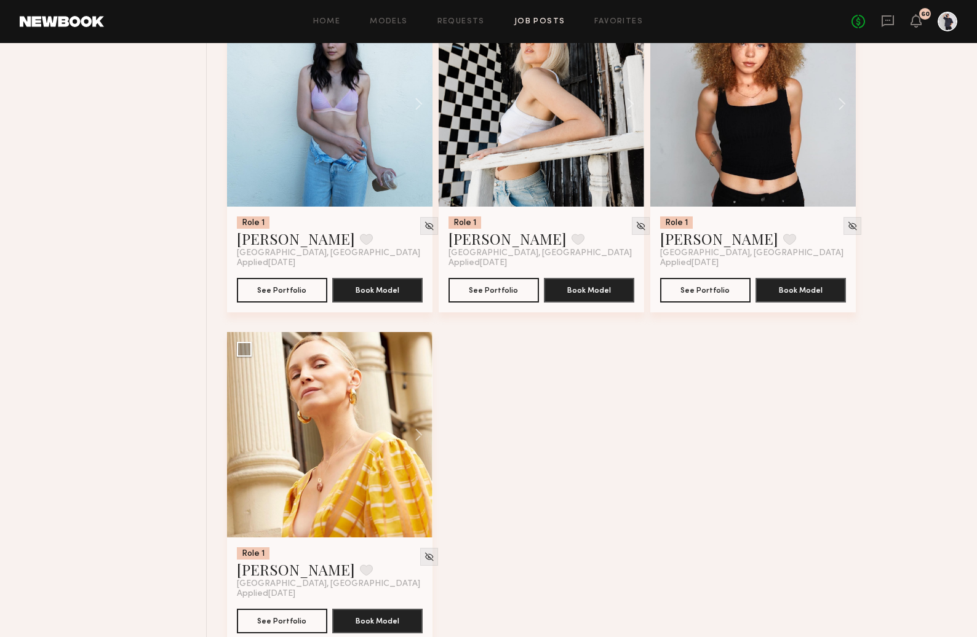
scroll to position [8106, 0]
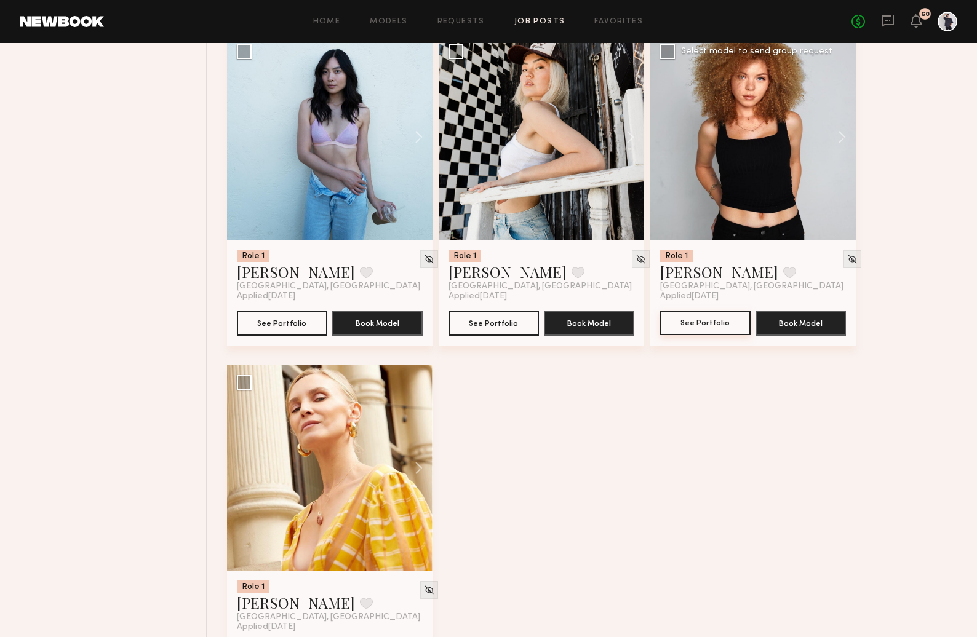
click at [671, 329] on button "See Portfolio" at bounding box center [705, 323] width 90 height 25
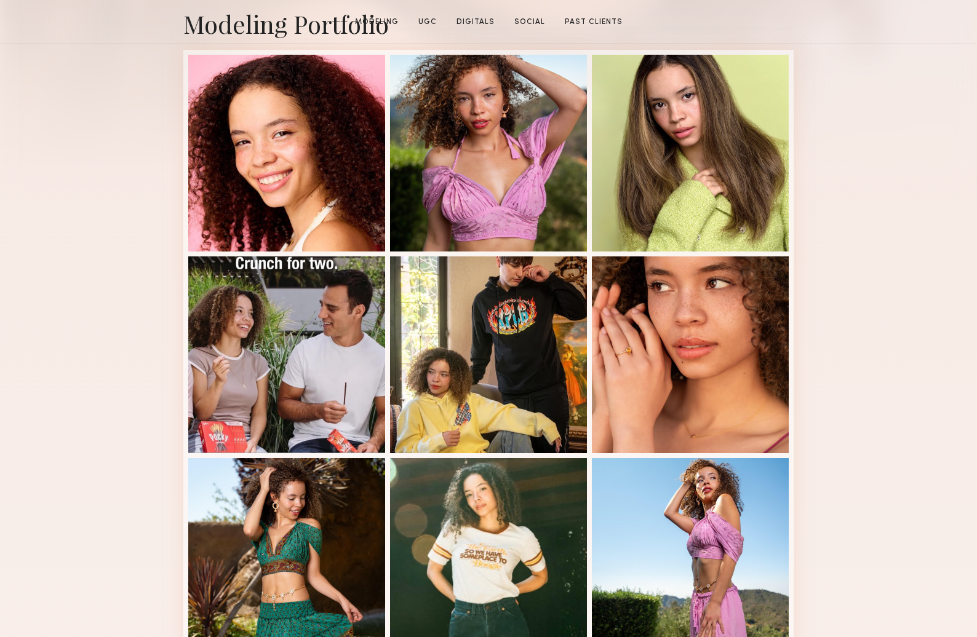
scroll to position [396, 0]
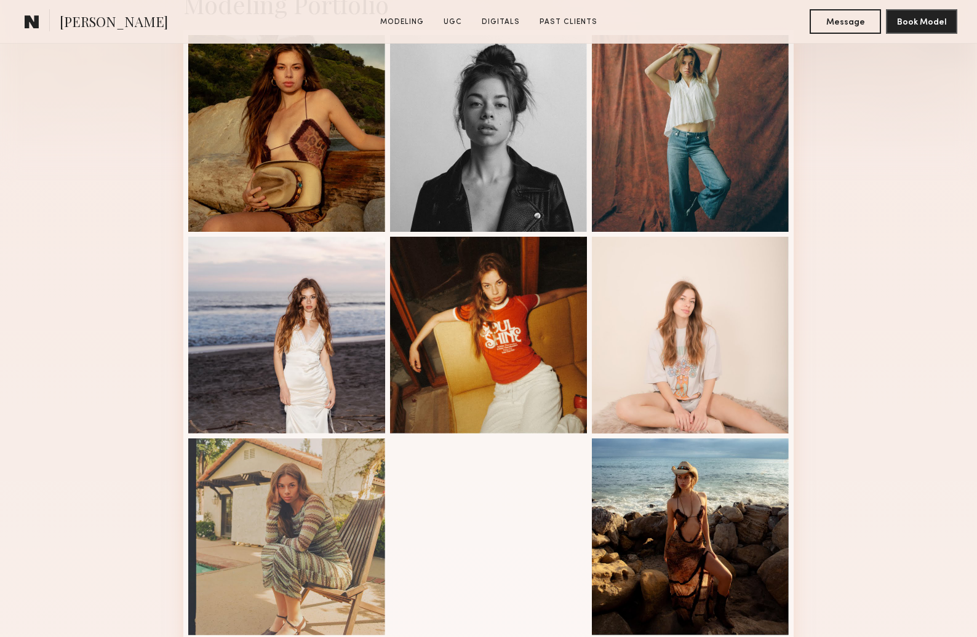
scroll to position [354, 0]
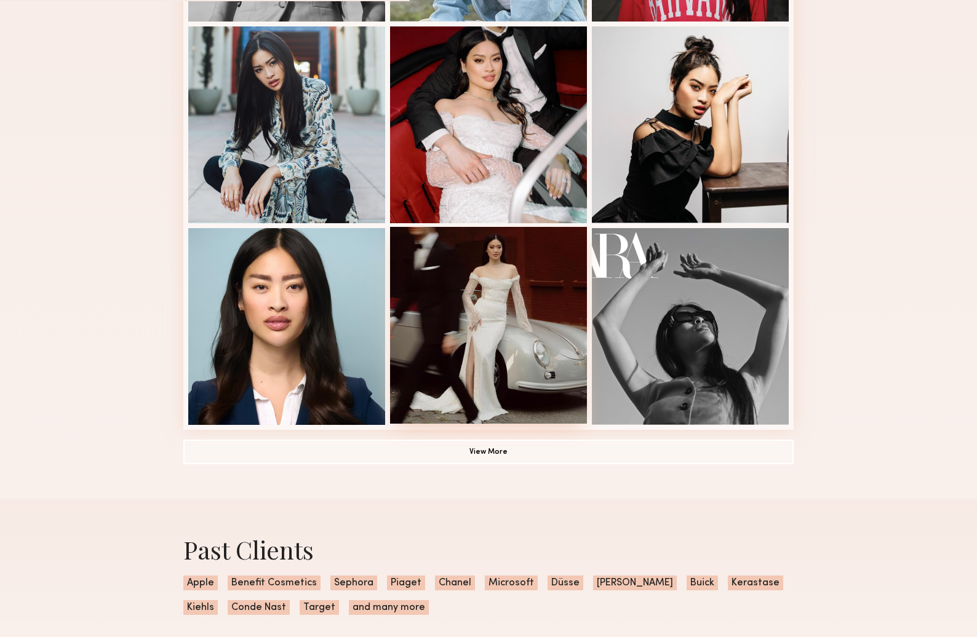
scroll to position [764, 0]
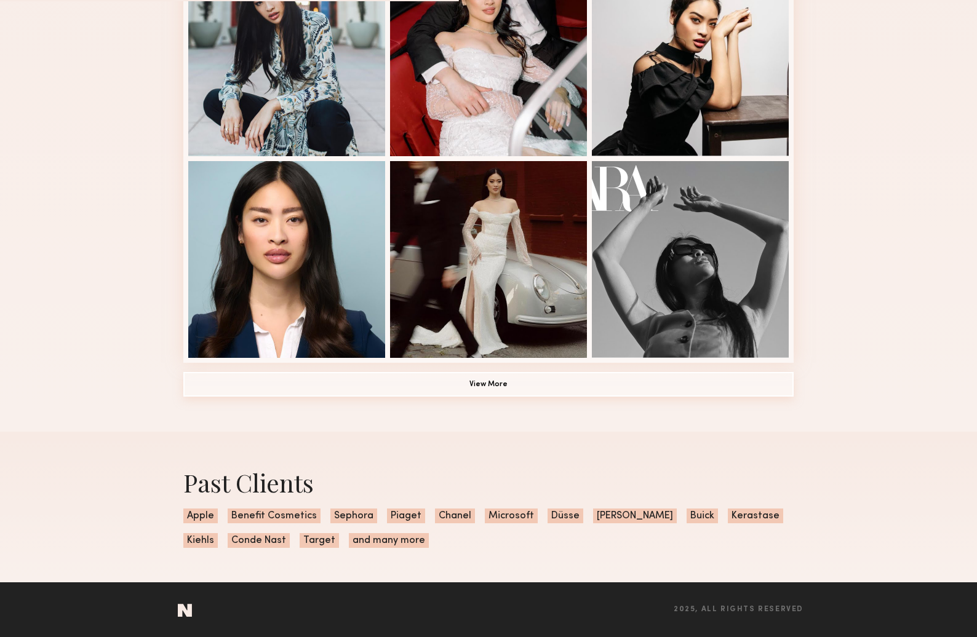
click at [494, 387] on button "View More" at bounding box center [488, 384] width 610 height 25
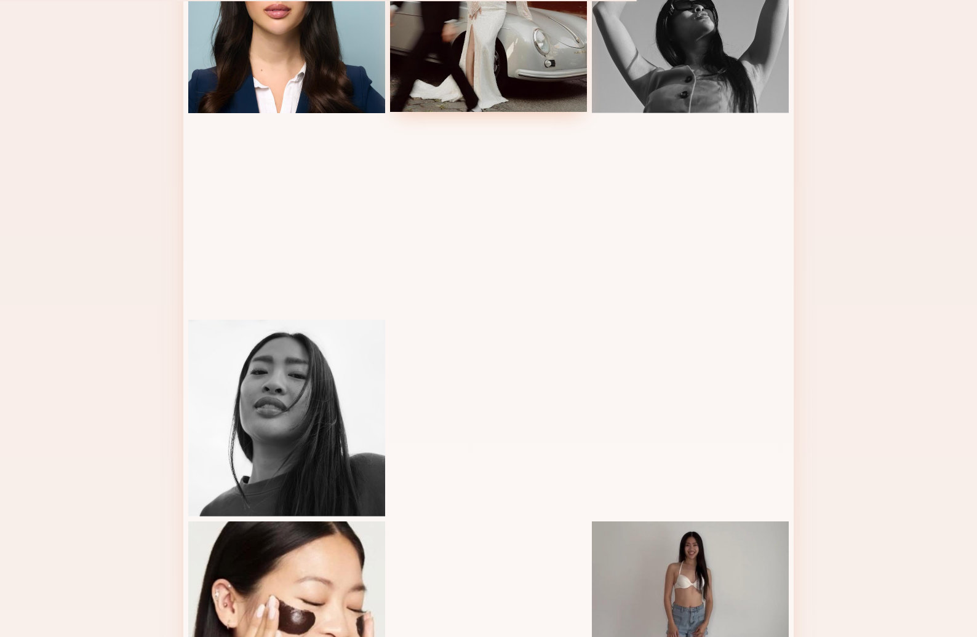
scroll to position [1013, 0]
